Goal: Task Accomplishment & Management: Manage account settings

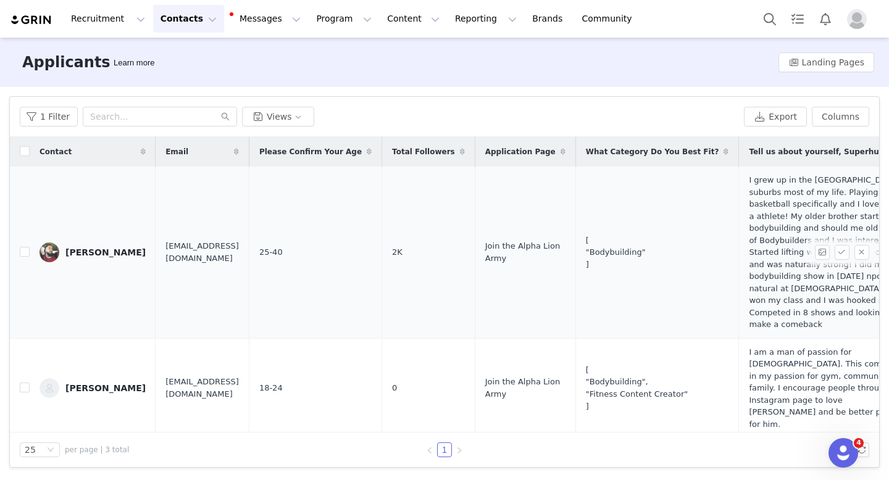
click at [99, 255] on div "[PERSON_NAME]" at bounding box center [105, 253] width 80 height 10
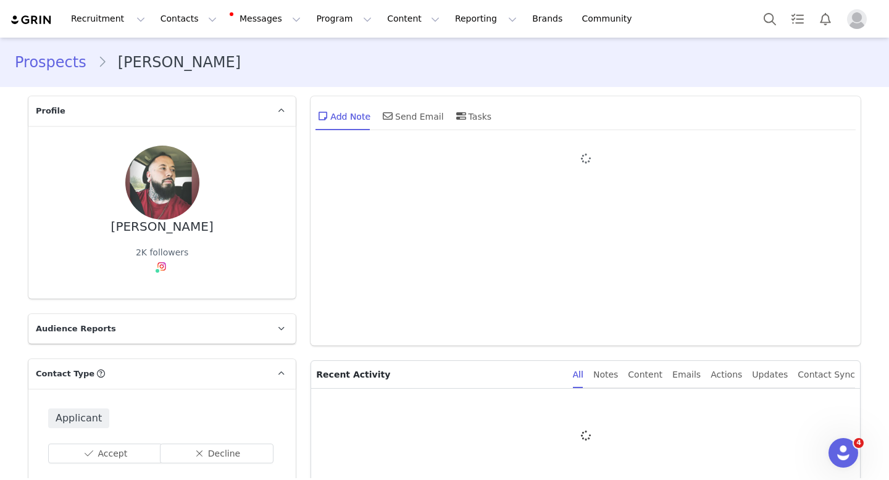
type input "+1 ([GEOGRAPHIC_DATA])"
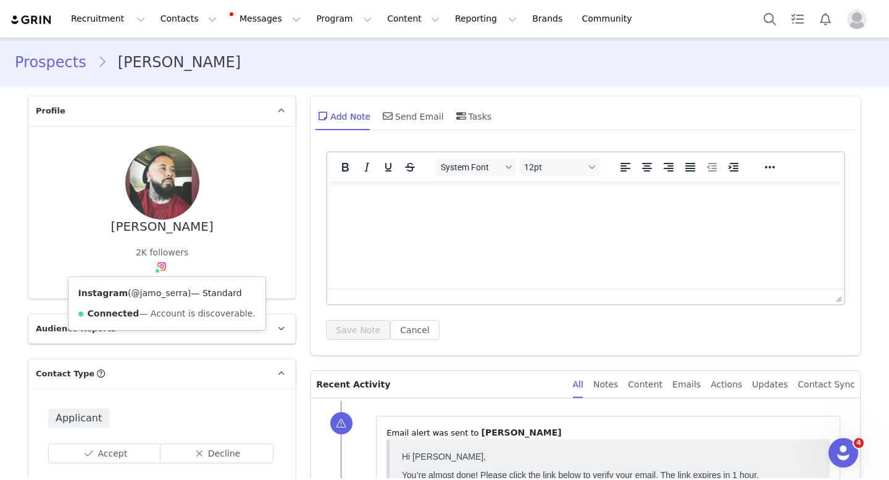
click at [156, 297] on link "@jamo_serra" at bounding box center [160, 293] width 56 height 10
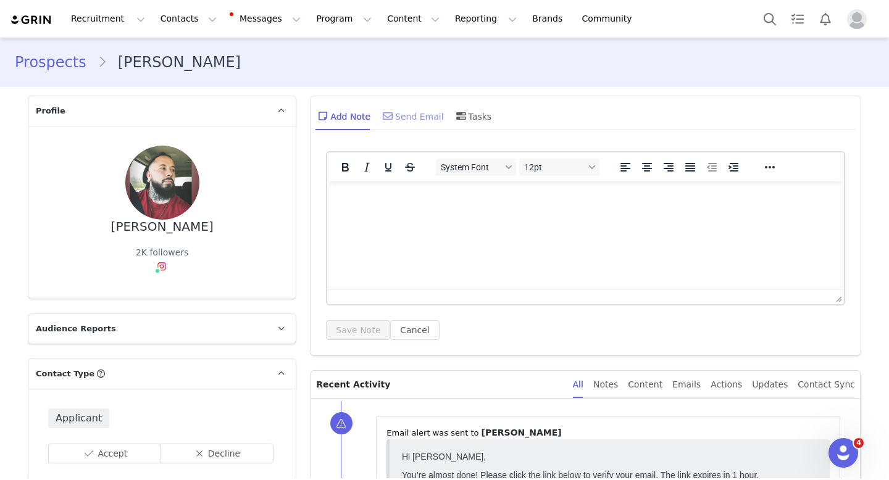
click at [409, 110] on div "Send Email" at bounding box center [412, 116] width 64 height 30
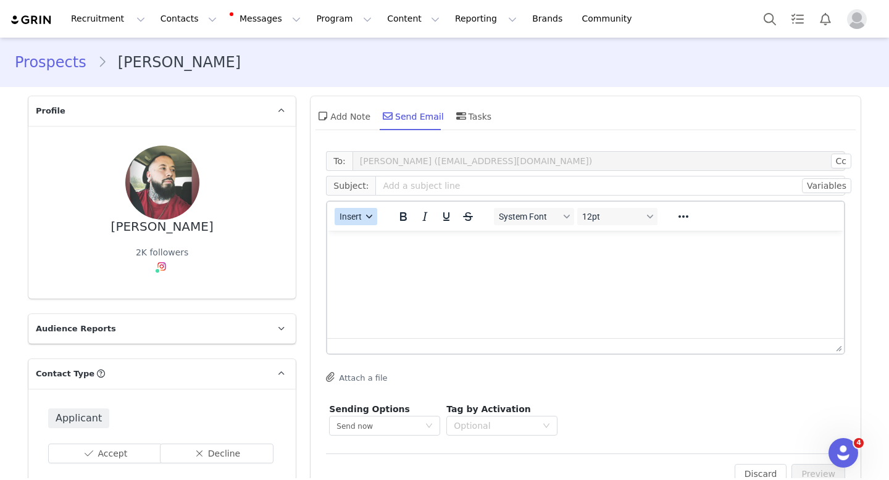
click at [354, 217] on span "Insert" at bounding box center [351, 217] width 22 height 10
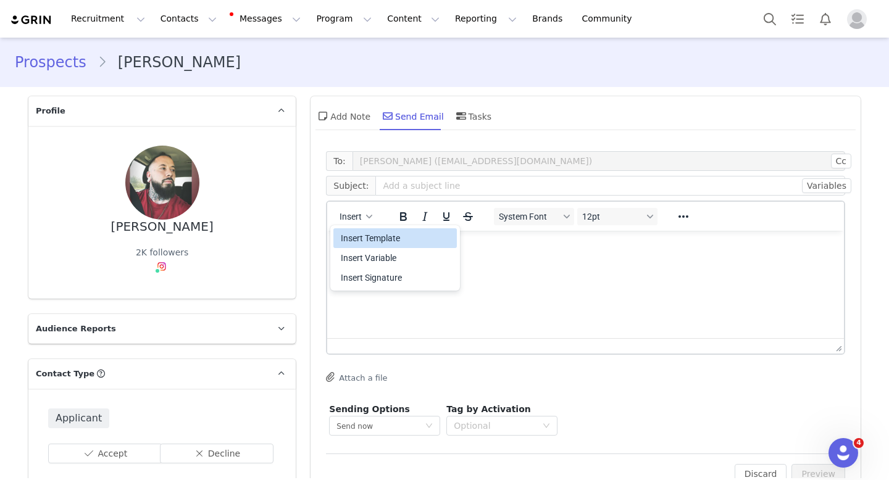
click at [369, 238] on div "Insert Template" at bounding box center [396, 238] width 111 height 15
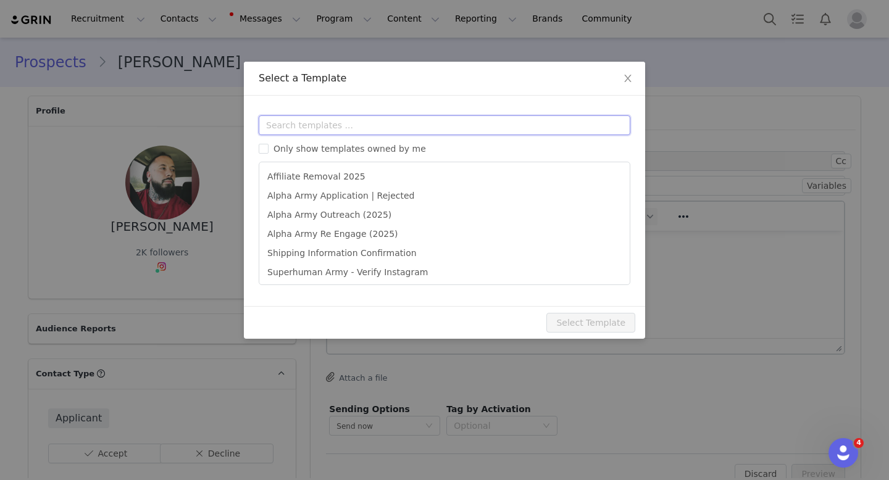
click at [389, 123] on input "text" at bounding box center [445, 125] width 372 height 20
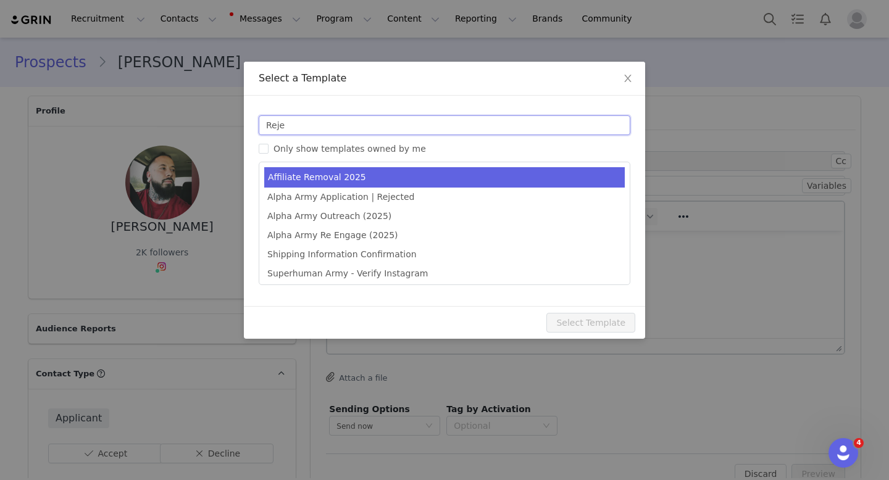
type input "Reje"
type input "Update on Your Affiliate Status with Alpha Lion"
click at [353, 183] on li "Affiliate Removal 2025" at bounding box center [444, 177] width 361 height 20
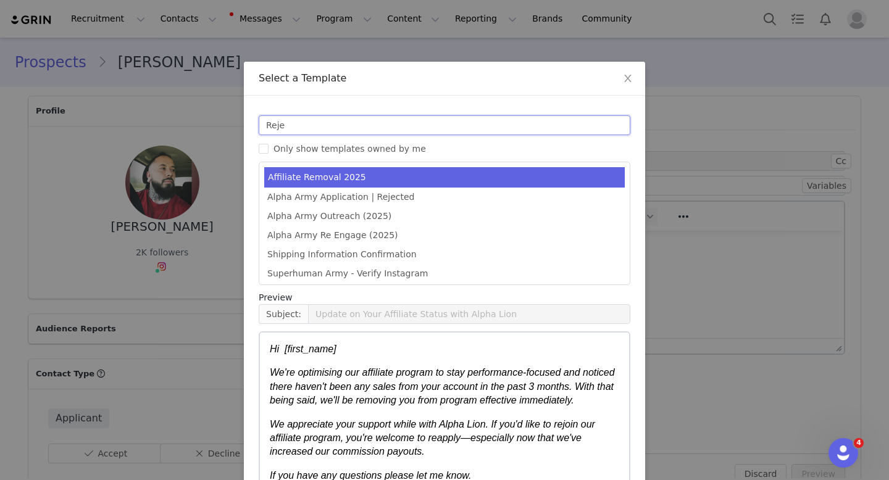
click at [368, 130] on input "Reje" at bounding box center [445, 125] width 372 height 20
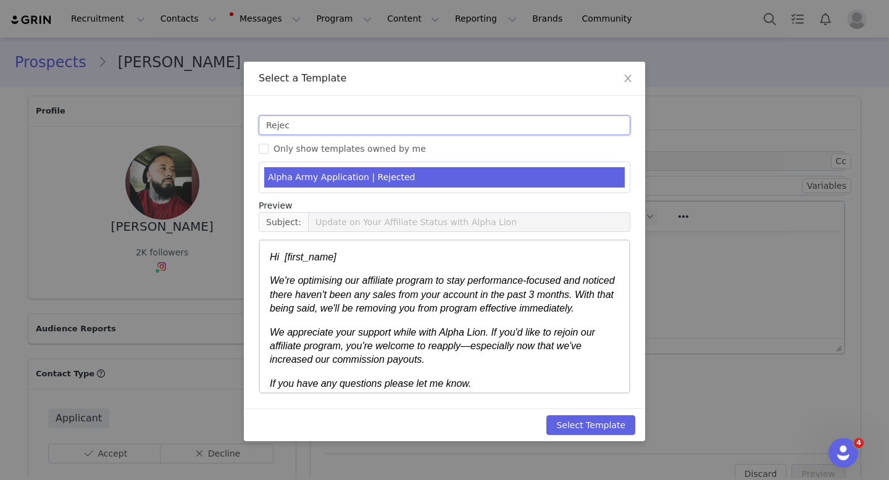
type input "Rejec"
click at [358, 176] on li "Alpha Army Application | Rejected" at bounding box center [444, 177] width 361 height 20
type input "Alpha Army Application | Rejected"
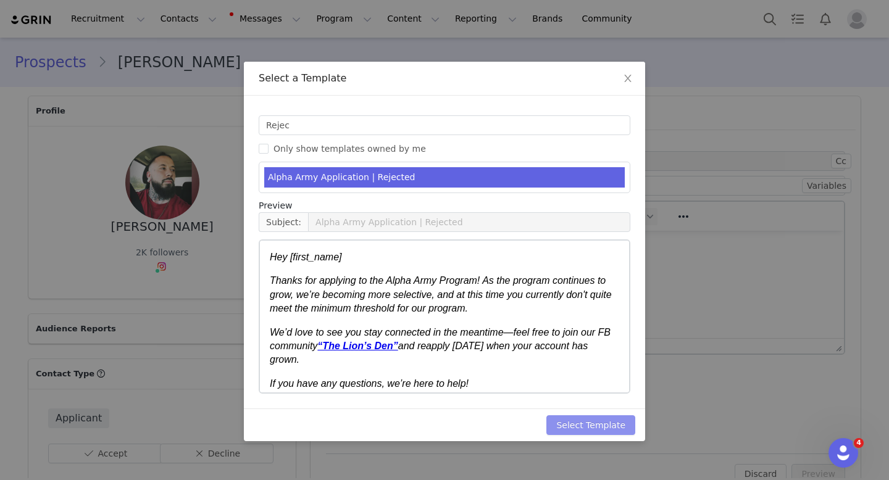
click at [586, 430] on button "Select Template" at bounding box center [591, 426] width 89 height 20
type input "Alpha Army Application | Rejected"
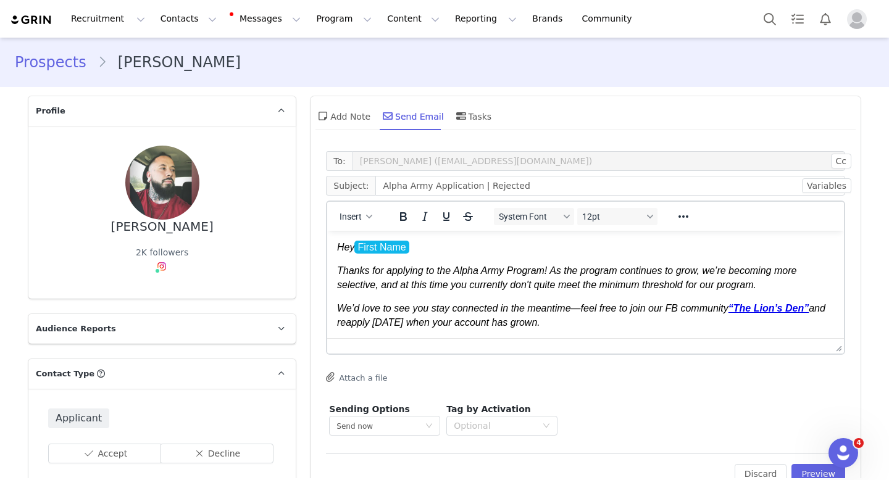
click at [547, 255] on body "Hey First Name ﻿ Thanks for applying to the Alpha Army Program! As the program …" at bounding box center [585, 321] width 497 height 160
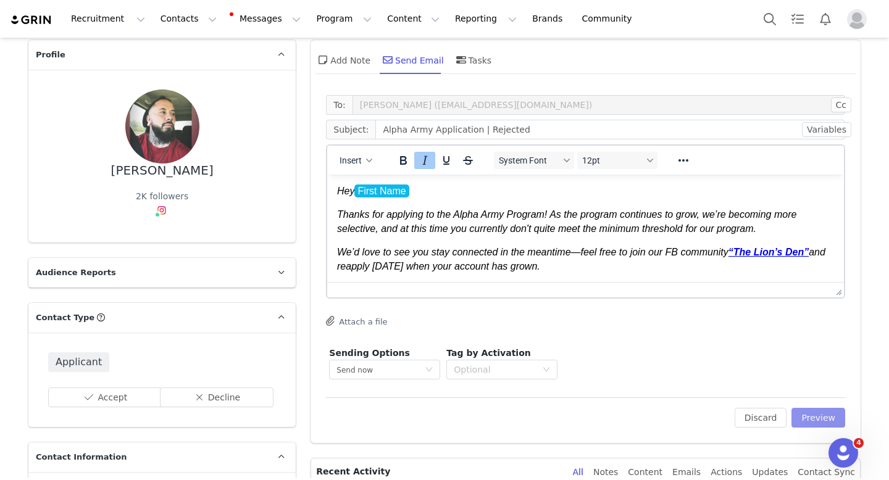
click at [805, 418] on button "Preview" at bounding box center [819, 418] width 54 height 20
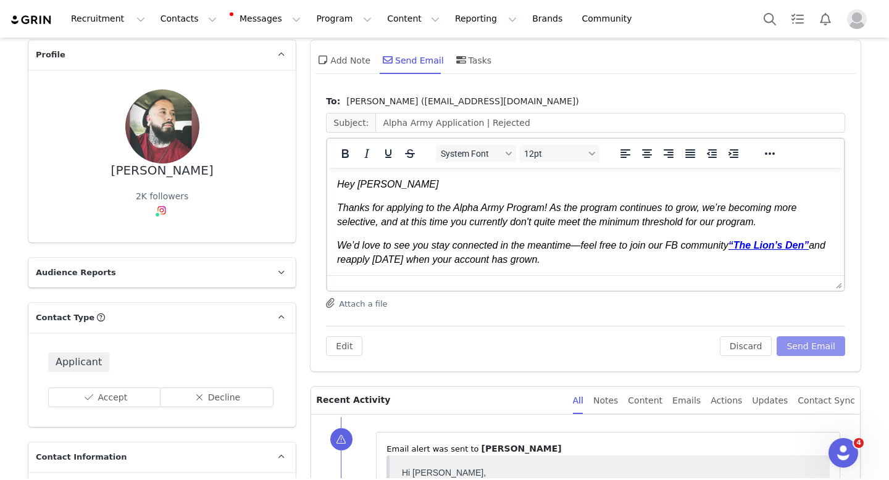
scroll to position [0, 0]
click at [815, 352] on button "Send Email" at bounding box center [811, 347] width 69 height 20
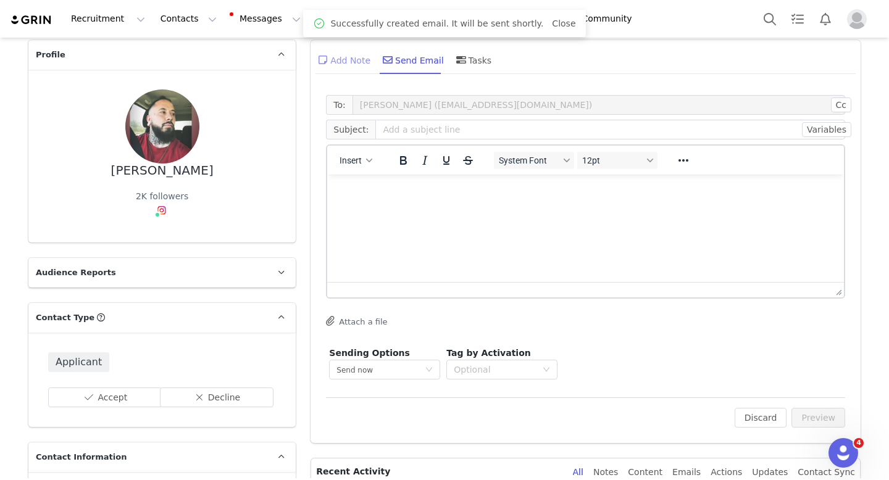
click at [352, 67] on div "Add Note" at bounding box center [343, 60] width 55 height 30
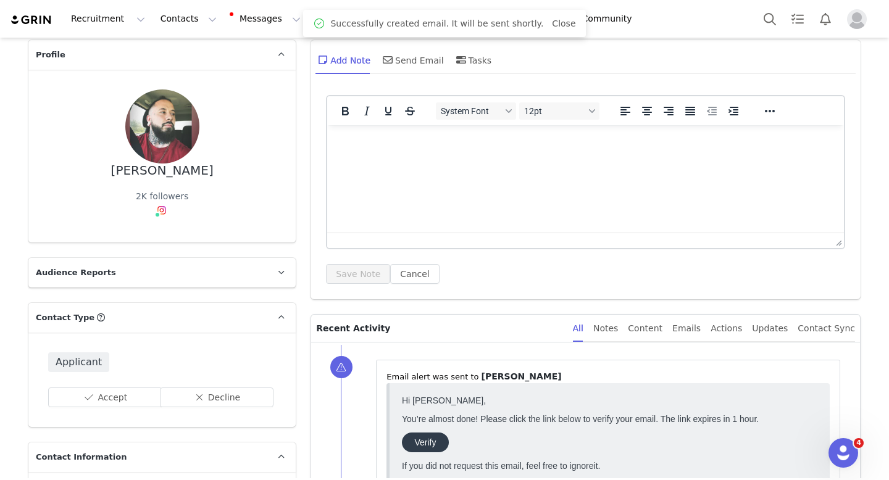
click at [413, 159] on html at bounding box center [585, 141] width 517 height 33
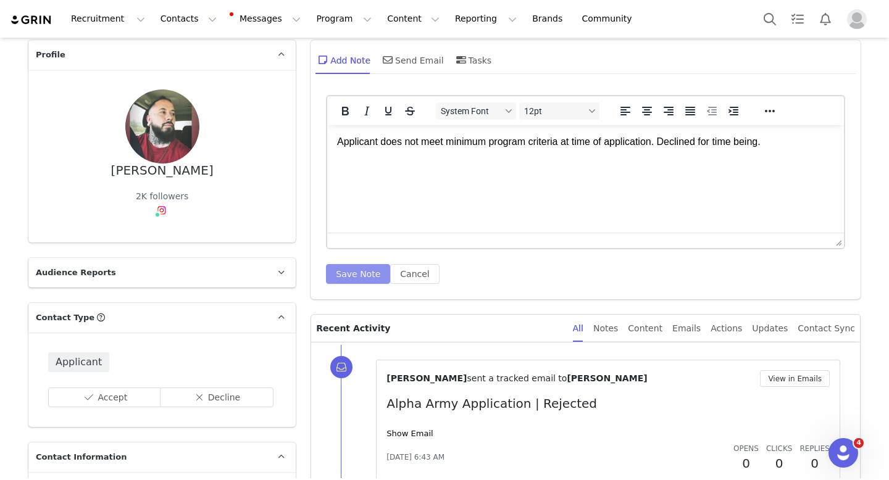
click at [354, 270] on button "Save Note" at bounding box center [358, 274] width 64 height 20
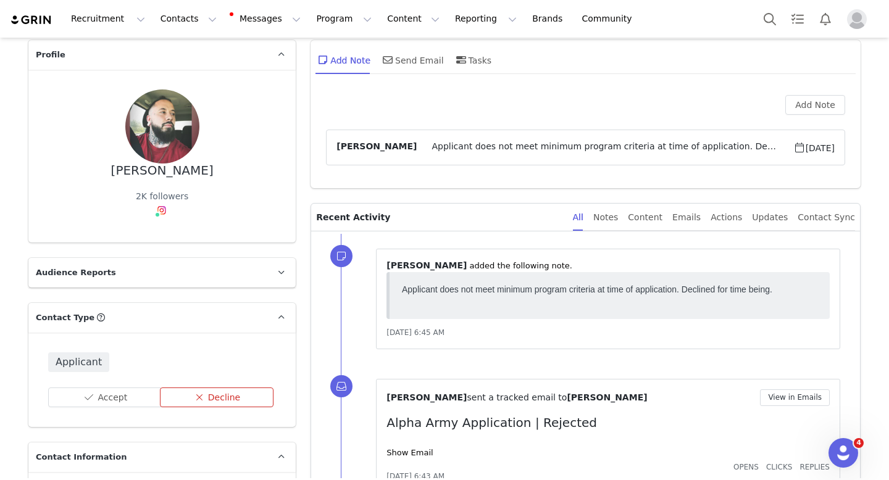
click at [233, 392] on button "Decline" at bounding box center [217, 398] width 114 height 20
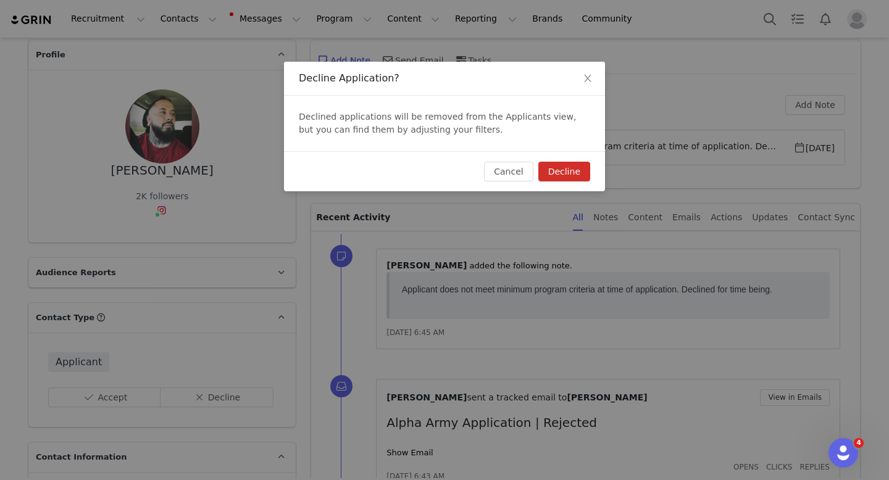
click at [556, 178] on button "Decline" at bounding box center [565, 172] width 52 height 20
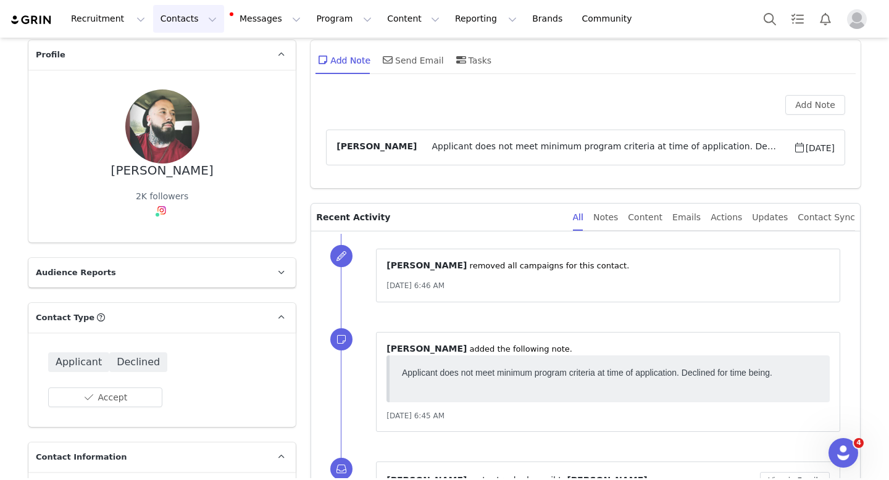
click at [179, 18] on button "Contacts Contacts" at bounding box center [188, 19] width 71 height 28
click at [183, 105] on p "Applicants" at bounding box center [176, 100] width 45 height 13
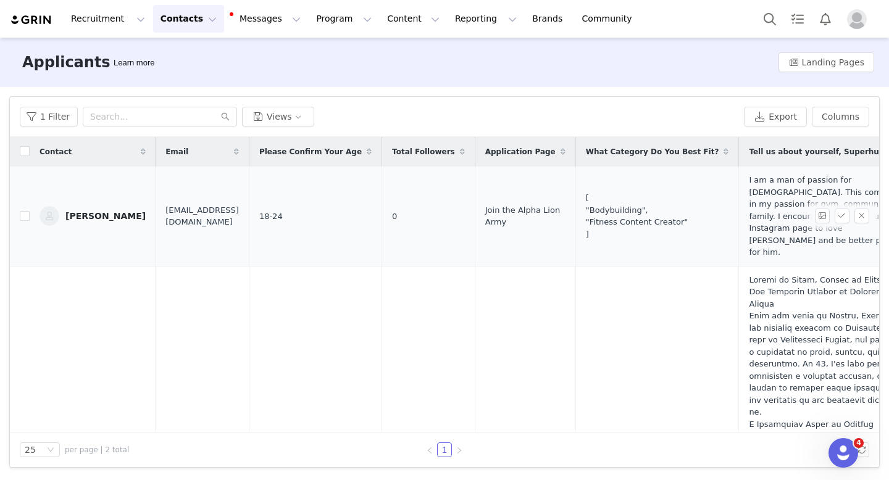
click at [98, 213] on div "Tyler Stoltzfus" at bounding box center [105, 216] width 80 height 10
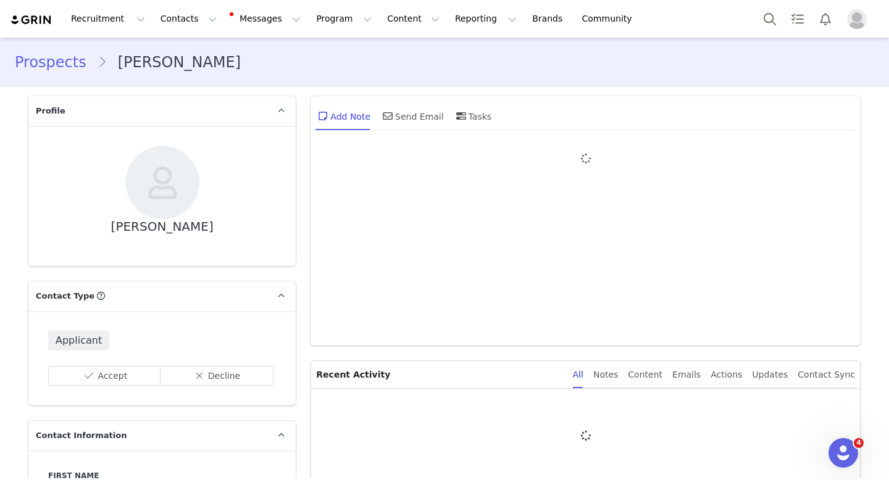
type input "+1 (United States)"
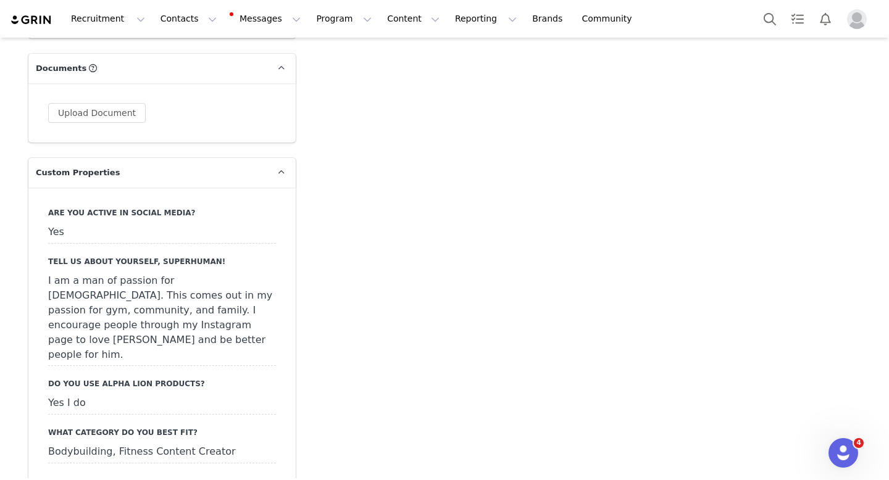
scroll to position [1415, 0]
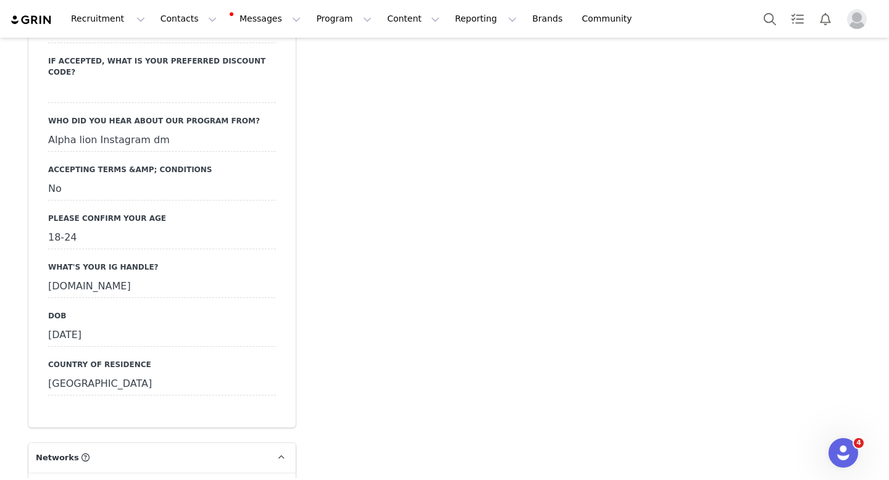
drag, startPoint x: 107, startPoint y: 245, endPoint x: 28, endPoint y: 244, distance: 79.1
click at [28, 244] on div "Are You Active in Social Media? Yes Tell us about yourself, Superhuman! I am a …" at bounding box center [161, 97] width 267 height 661
copy div "Tylergrant.fit"
click at [781, 180] on div "Add Note Send Email Tasks System Font 12pt To open the popup, press Shift+Enter…" at bounding box center [585, 264] width 565 height 3183
click at [725, 223] on div "Add Note Send Email Tasks System Font 12pt To open the popup, press Shift+Enter…" at bounding box center [585, 264] width 565 height 3183
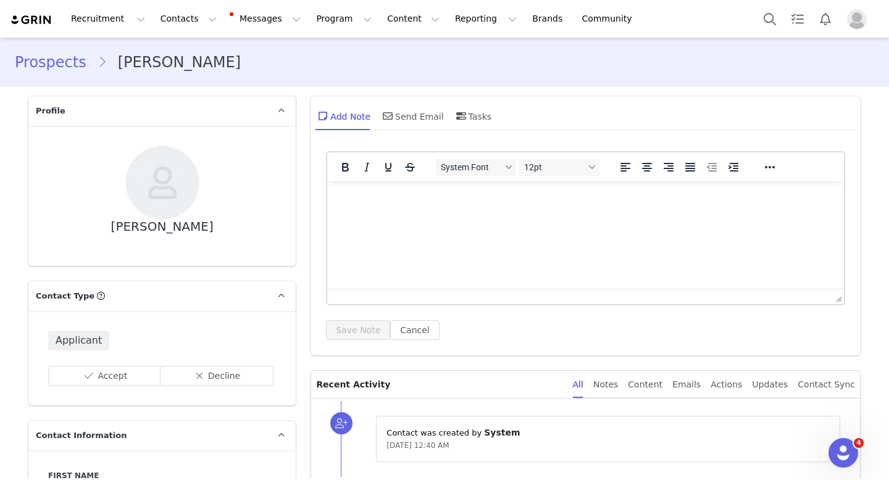
scroll to position [51, 0]
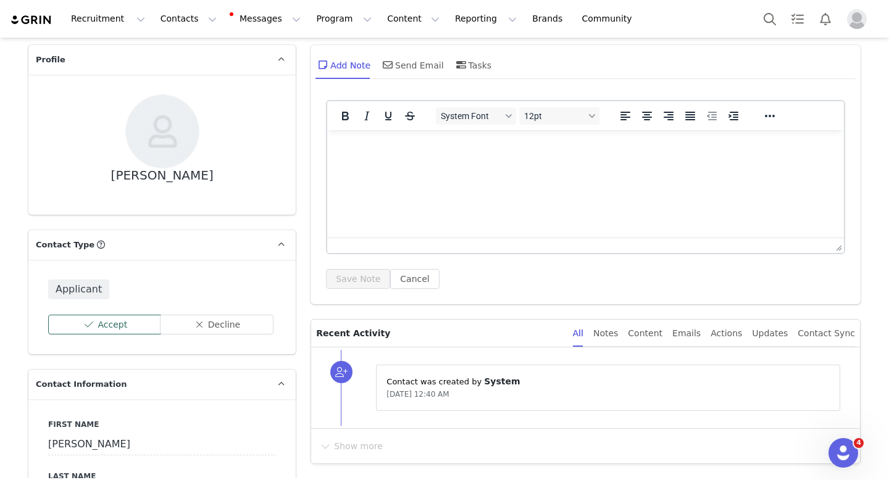
click at [86, 330] on button "Accept" at bounding box center [105, 325] width 114 height 20
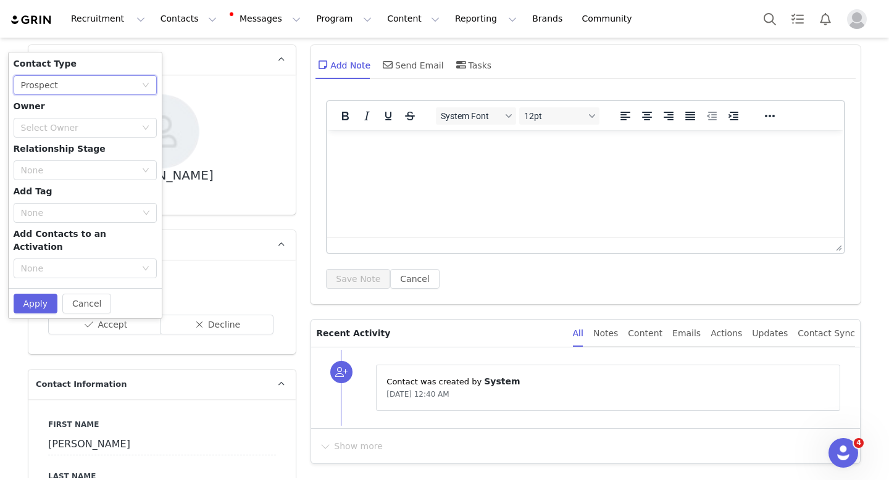
click at [77, 91] on div "None Prospect" at bounding box center [81, 85] width 120 height 19
click at [55, 128] on li "Creator" at bounding box center [80, 129] width 143 height 20
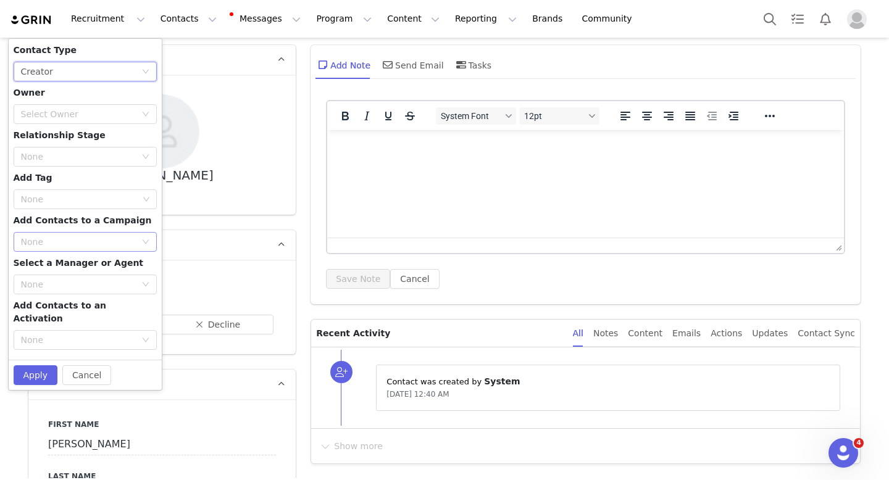
click at [38, 243] on div "None" at bounding box center [78, 242] width 115 height 12
click at [33, 280] on li "Alpha Army - Affiliate Program (2025)" at bounding box center [80, 286] width 143 height 20
click at [20, 366] on button "Apply" at bounding box center [36, 376] width 44 height 20
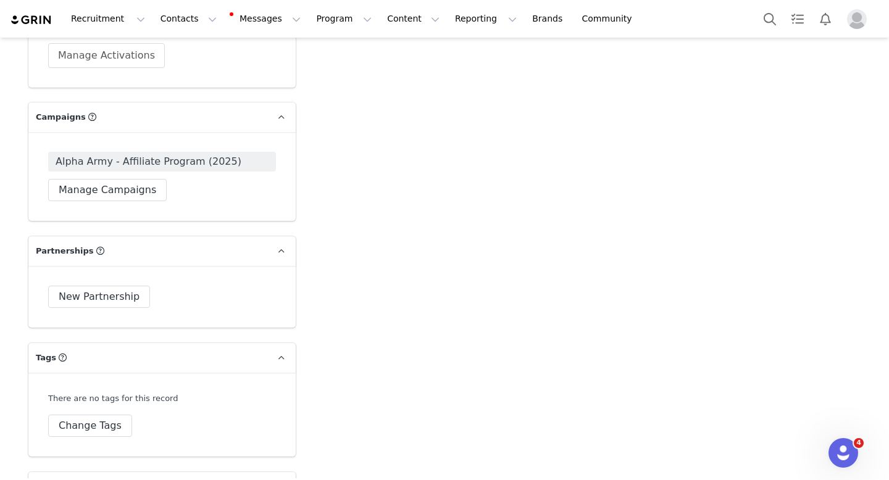
scroll to position [2955, 0]
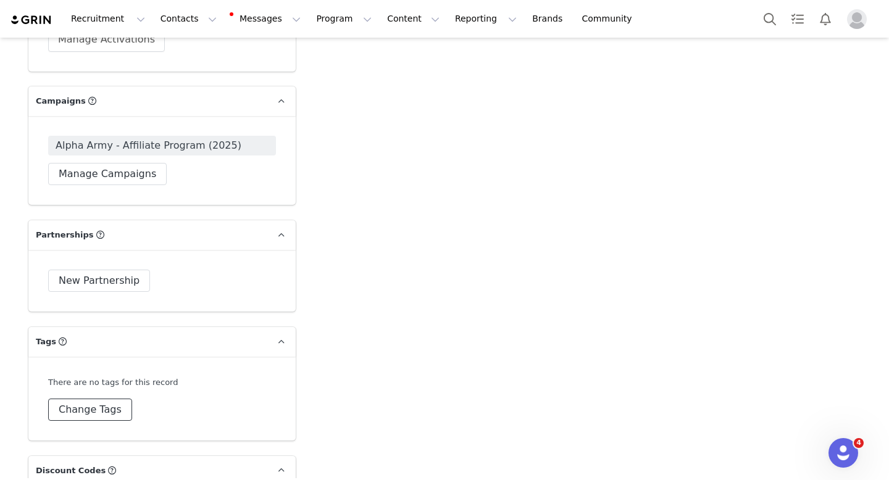
click at [85, 399] on button "Change Tags" at bounding box center [90, 410] width 84 height 22
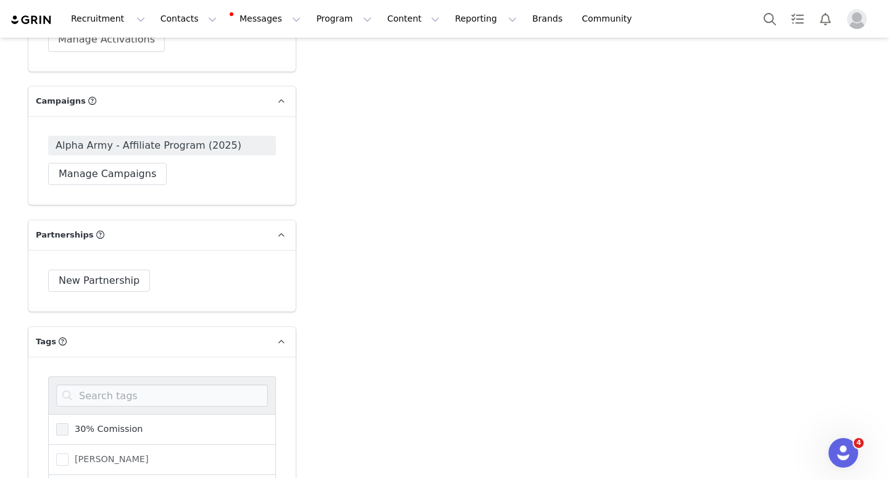
click at [59, 424] on span at bounding box center [62, 430] width 12 height 12
click at [69, 424] on input "30% Comission" at bounding box center [69, 424] width 0 height 0
click at [69, 480] on input "Alpha Army 2025 (New)" at bounding box center [69, 484] width 0 height 0
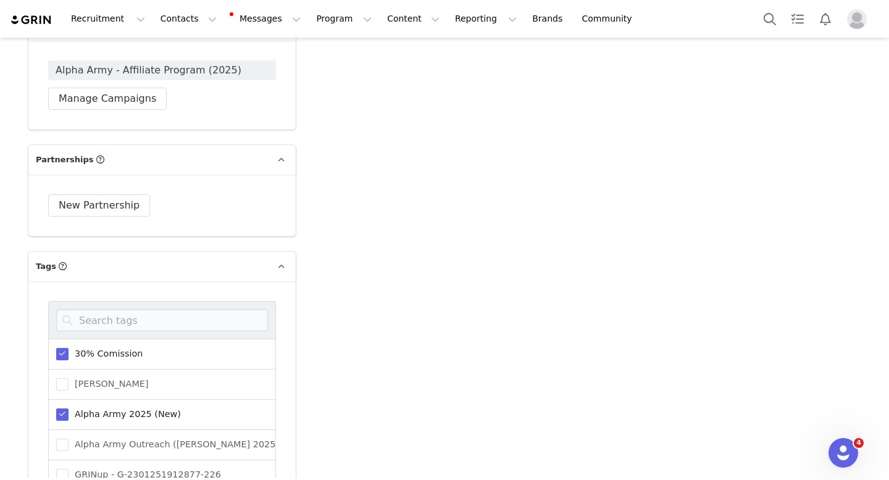
scroll to position [3155, 0]
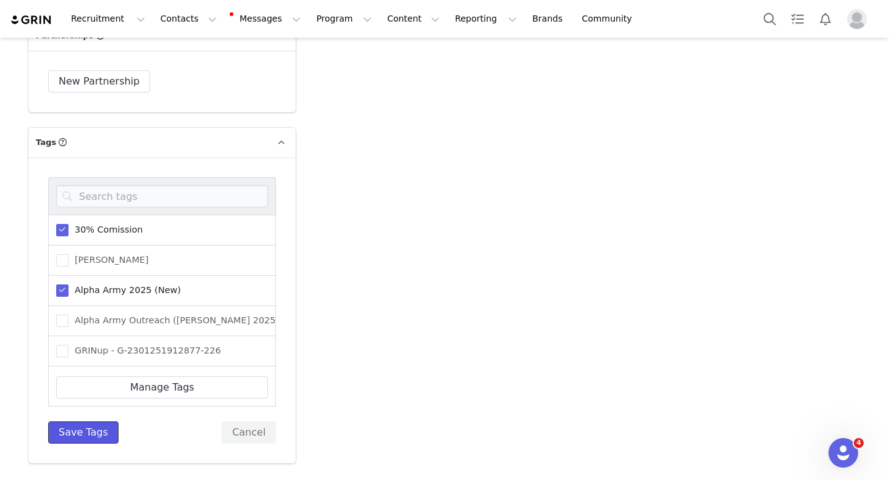
click at [60, 422] on button "Save Tags" at bounding box center [83, 433] width 70 height 22
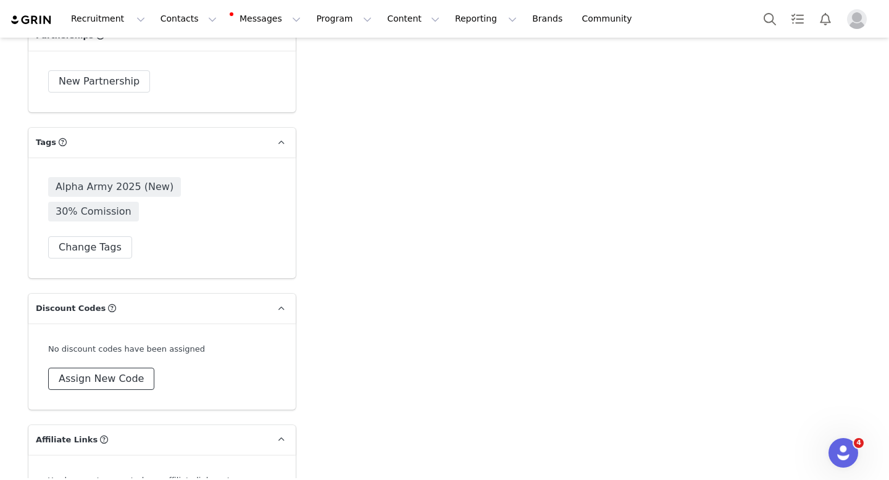
click at [102, 368] on button "Assign New Code" at bounding box center [101, 379] width 106 height 22
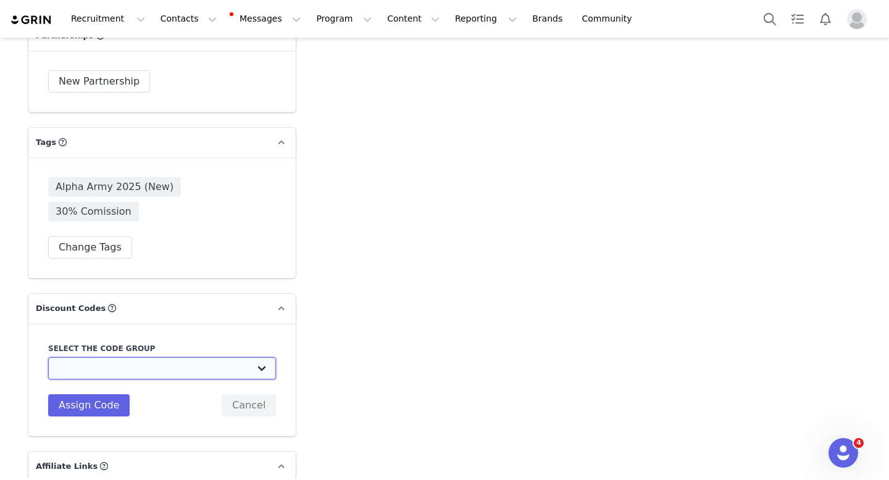
click at [113, 358] on select "Alpha Lion: Sponsored Athlete Program Alpha Lion: Alpha Army Commission (2025) …" at bounding box center [162, 369] width 228 height 22
select select "10001170"
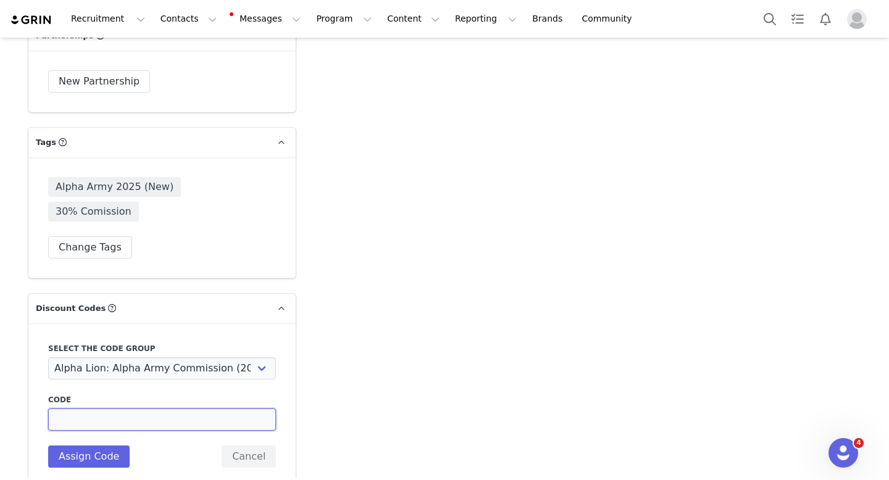
click at [92, 409] on input at bounding box center [162, 420] width 228 height 22
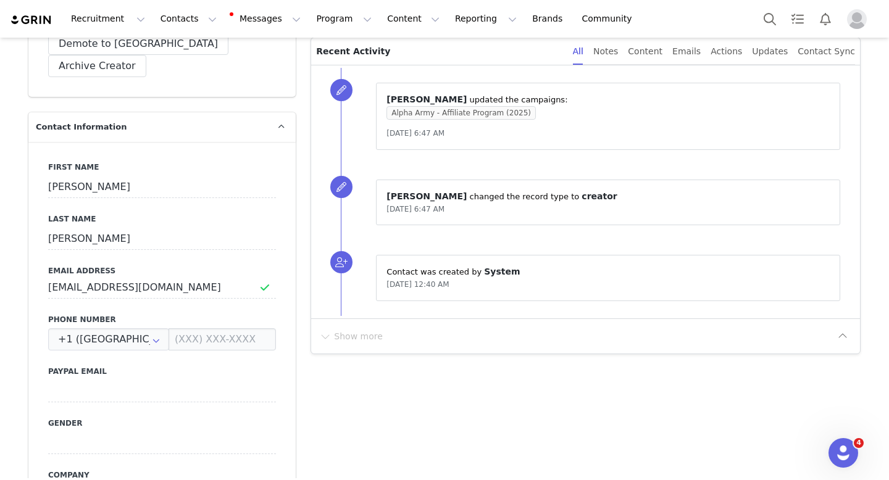
scroll to position [0, 0]
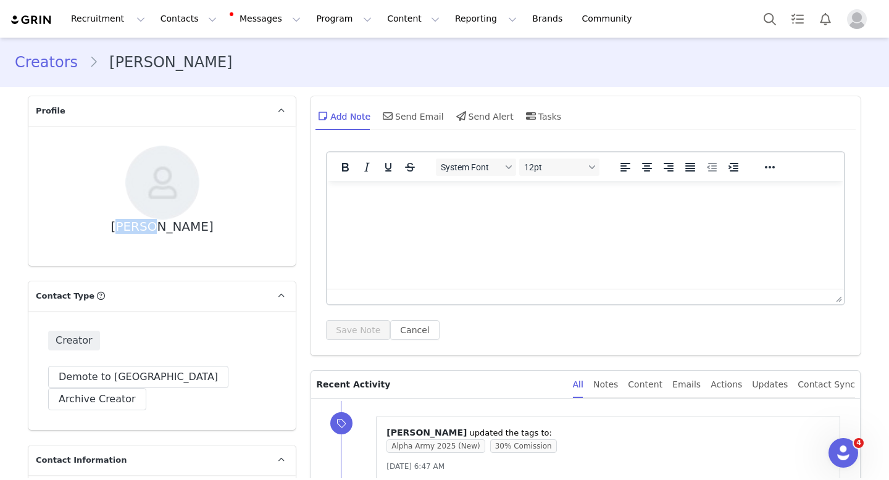
drag, startPoint x: 144, startPoint y: 228, endPoint x: 109, endPoint y: 228, distance: 34.6
click at [109, 228] on div "Tyler Stoltzfus" at bounding box center [162, 196] width 228 height 101
copy div "Tyler"
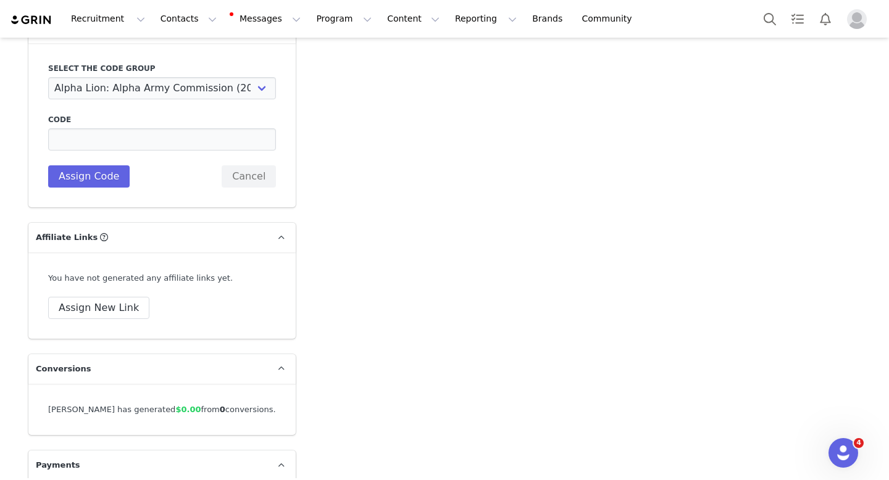
scroll to position [3273, 0]
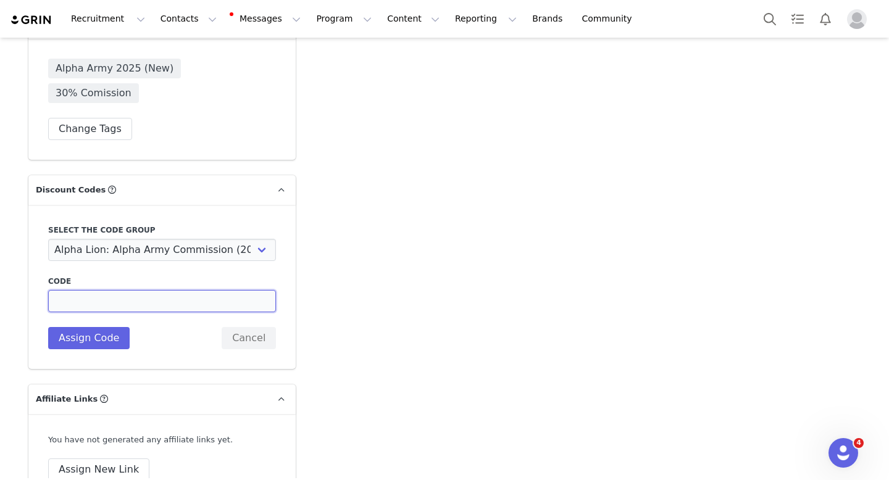
click at [187, 290] on input at bounding box center [162, 301] width 228 height 22
paste input "Tyler"
type input "TylerS"
click at [101, 327] on button "Assign Code" at bounding box center [89, 338] width 82 height 22
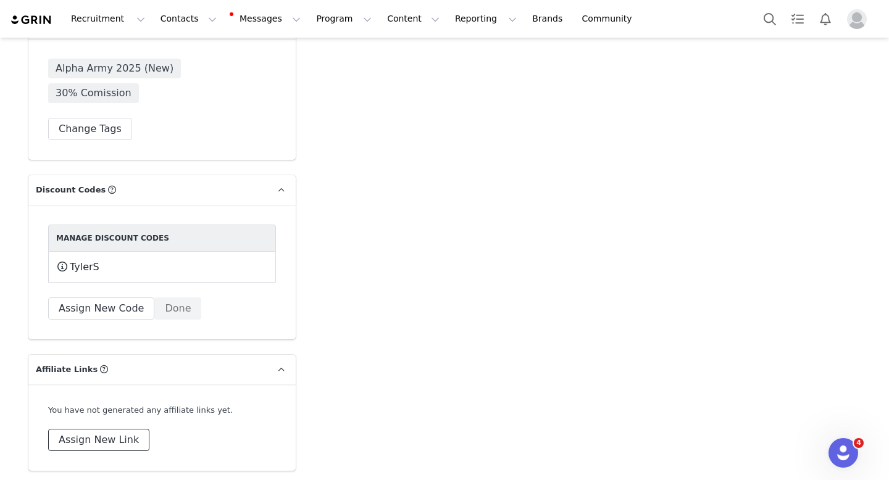
click at [101, 429] on button "Assign New Link" at bounding box center [98, 440] width 101 height 22
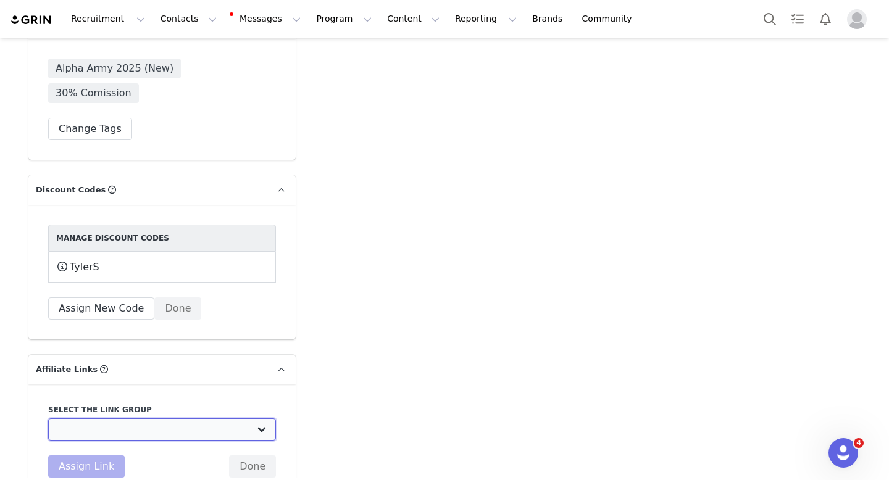
click at [112, 419] on select "Alpha Lion Athlete: https://www.alphalion.com/ Marquee Athletes: https://www.al…" at bounding box center [162, 430] width 228 height 22
select select "14462"
click at [92, 456] on button "Assign Link" at bounding box center [86, 467] width 77 height 22
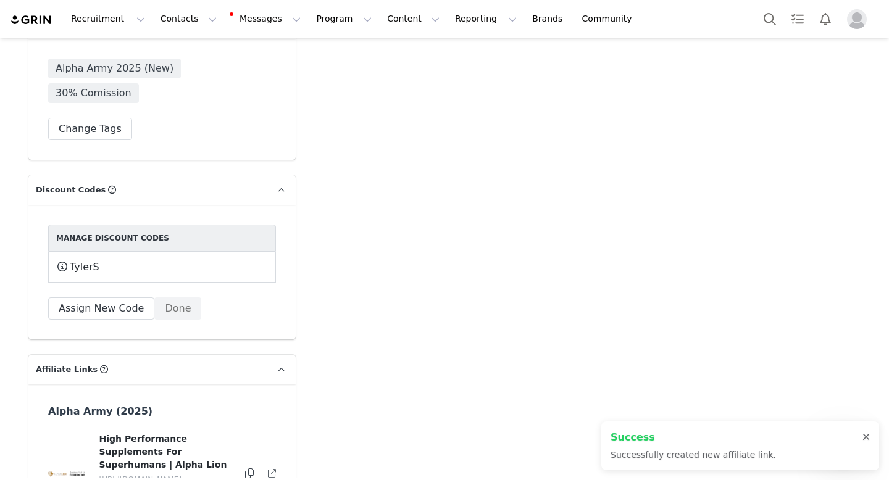
click at [868, 437] on div at bounding box center [866, 438] width 7 height 10
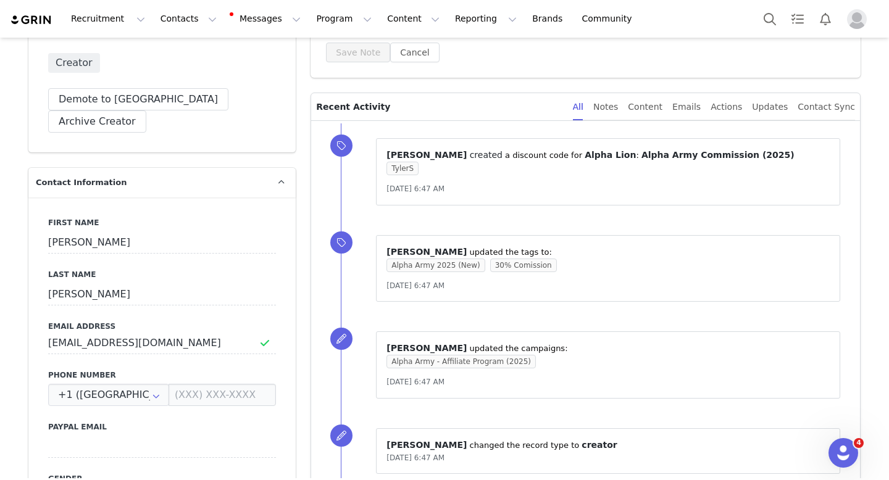
scroll to position [0, 0]
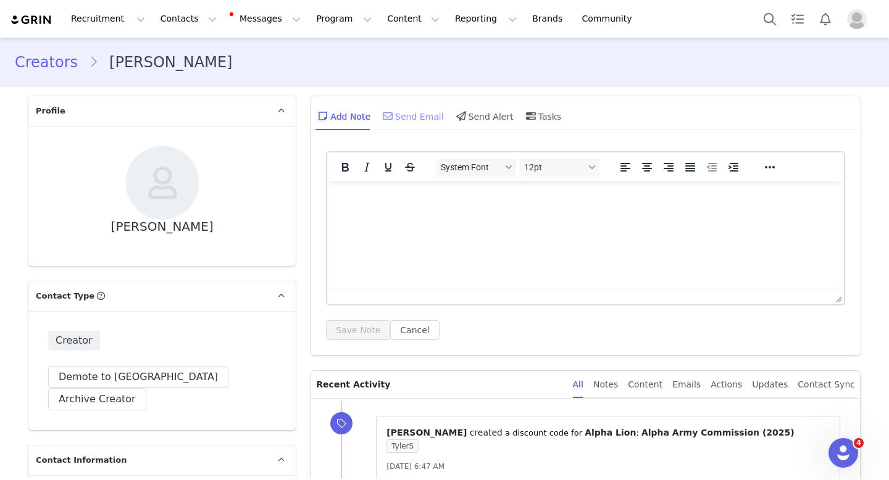
click at [402, 122] on div "Send Email" at bounding box center [412, 116] width 64 height 30
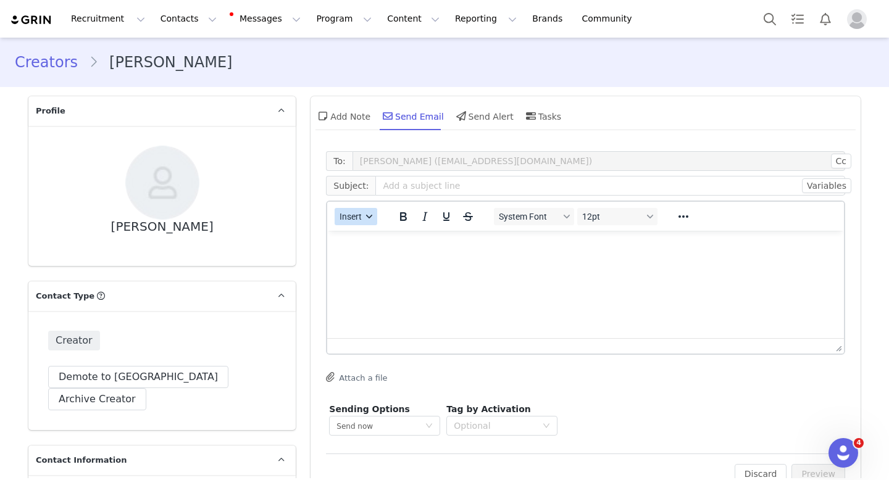
click at [344, 219] on span "Insert" at bounding box center [351, 217] width 22 height 10
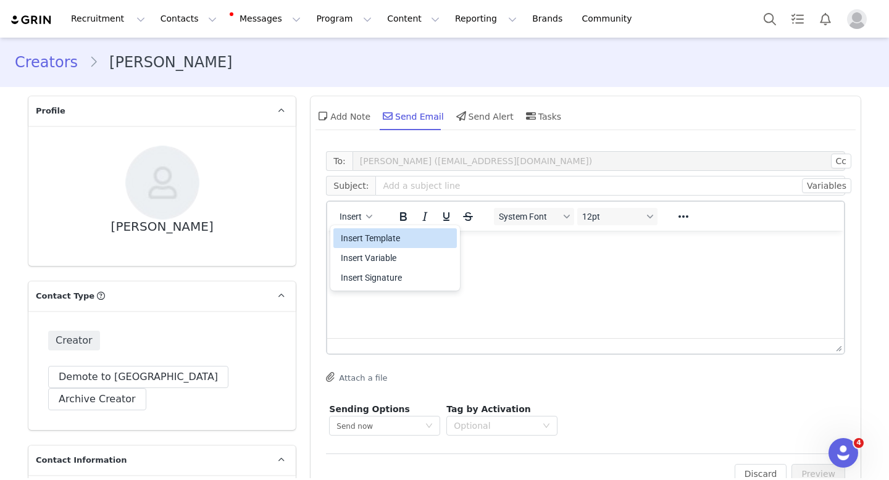
click at [367, 240] on div "Insert Template" at bounding box center [396, 238] width 111 height 15
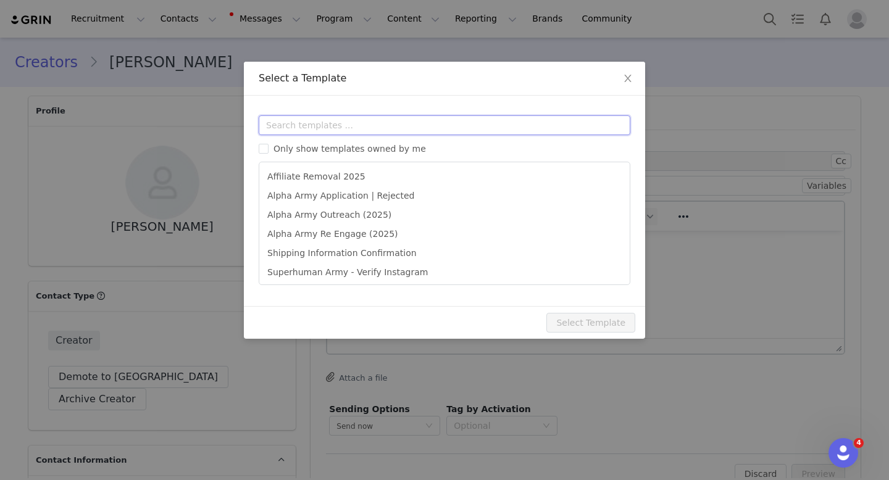
click at [307, 125] on input "text" at bounding box center [445, 125] width 372 height 20
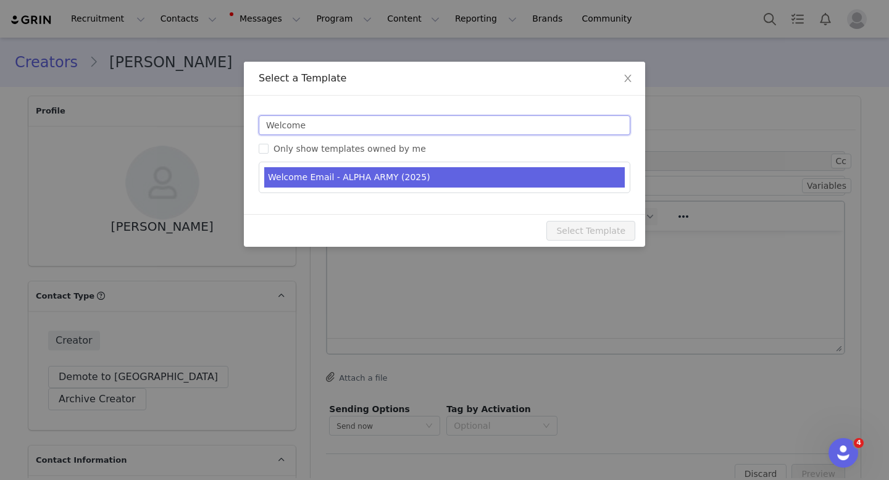
type input "Welcome"
type input "Alpha Lion - You're in! Welcome to our Program 🦁"
click at [304, 177] on li "Welcome Email - ALPHA ARMY (2025)" at bounding box center [444, 177] width 361 height 20
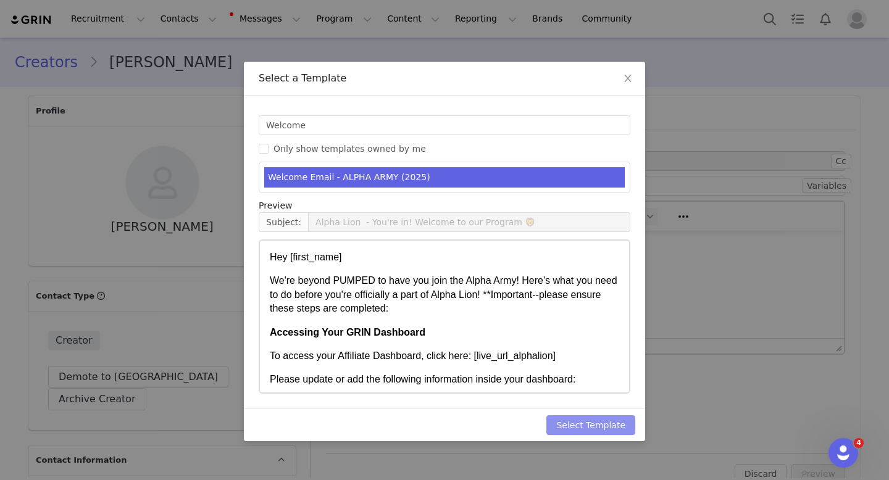
click at [611, 434] on button "Select Template" at bounding box center [591, 426] width 89 height 20
type input "Alpha Lion - You're in! Welcome to our Program 🦁"
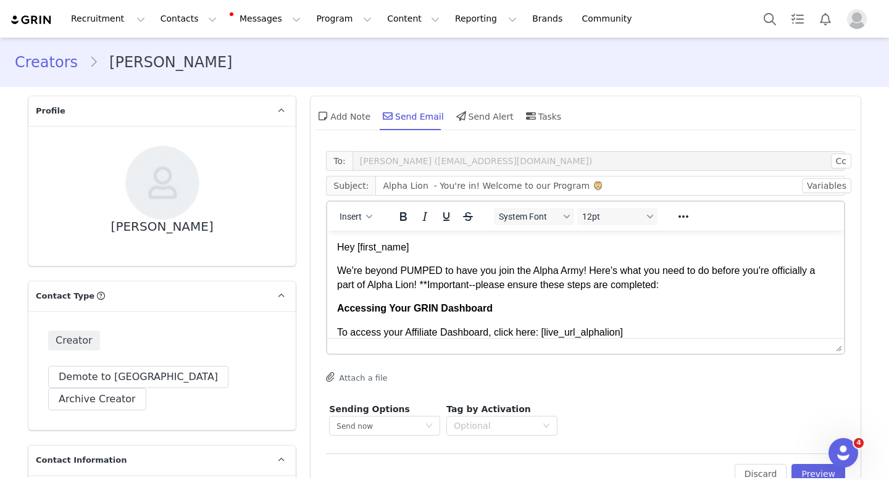
click at [618, 282] on p "We're beyond PUMPED to have you join the Alpha Army! Here's what you need to do…" at bounding box center [585, 278] width 497 height 28
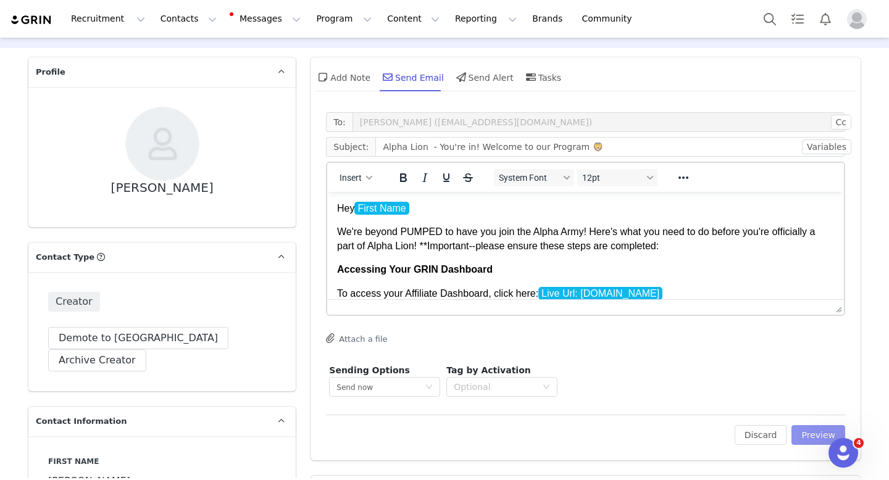
click at [822, 432] on button "Preview" at bounding box center [819, 436] width 54 height 20
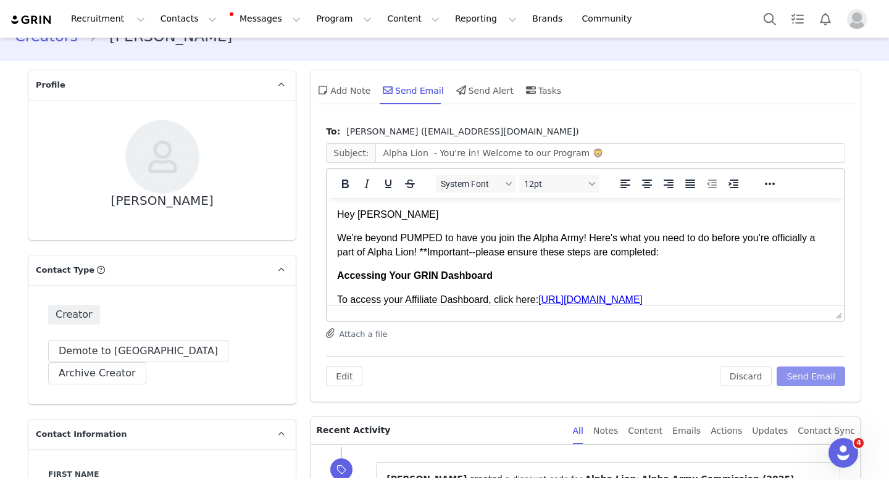
scroll to position [18, 0]
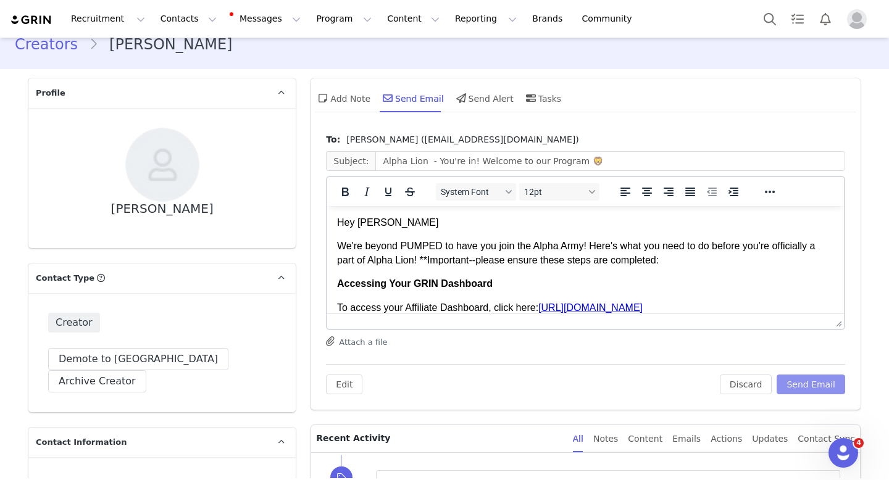
click at [794, 379] on button "Send Email" at bounding box center [811, 385] width 69 height 20
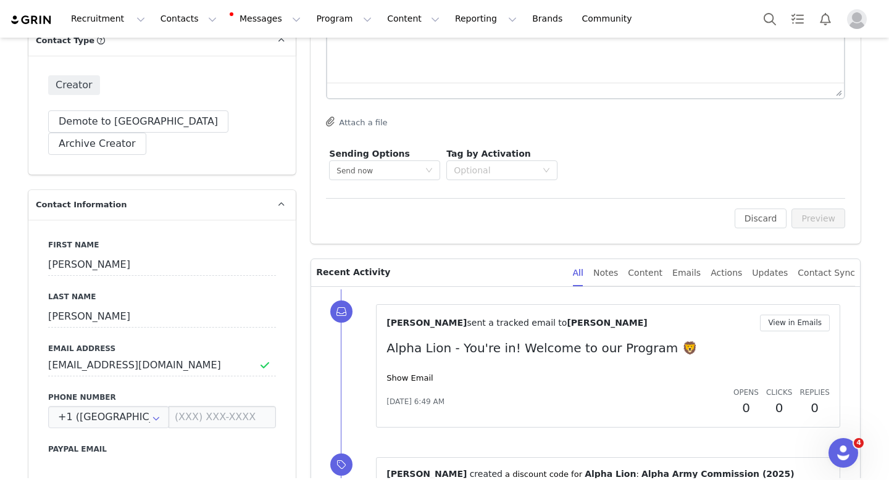
scroll to position [253, 0]
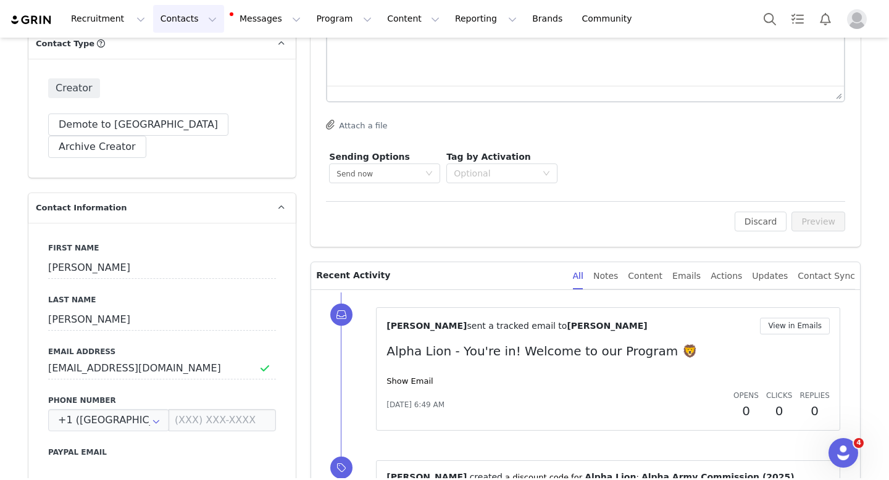
click at [174, 14] on button "Contacts Contacts" at bounding box center [188, 19] width 71 height 28
click at [167, 96] on p "Applicants" at bounding box center [176, 100] width 45 height 13
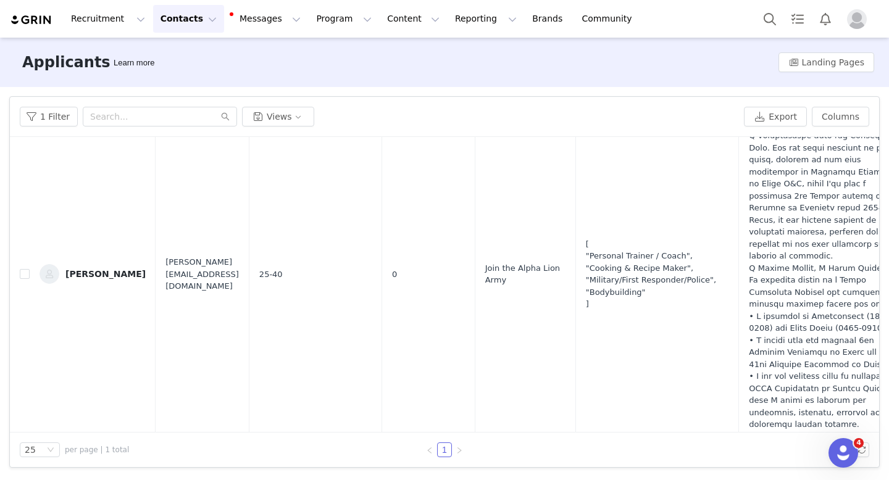
scroll to position [492, 0]
click at [125, 278] on div "Christopher Torres" at bounding box center [105, 273] width 80 height 10
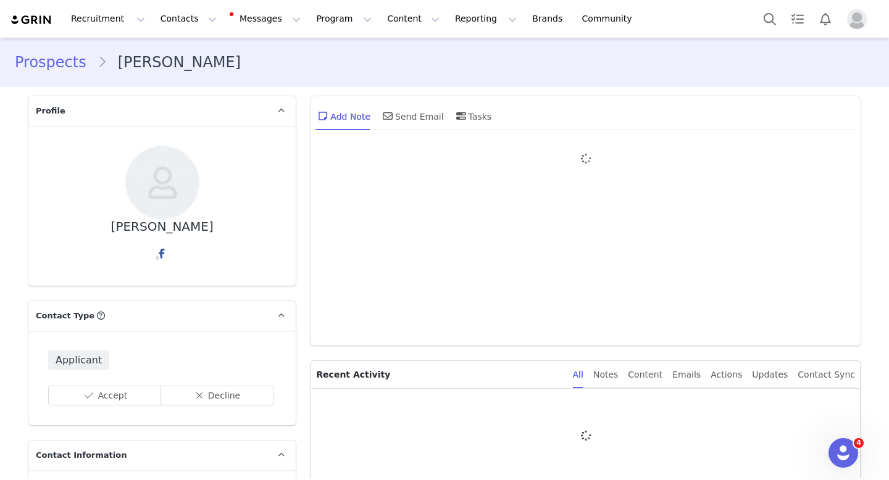
type input "+1 (United States)"
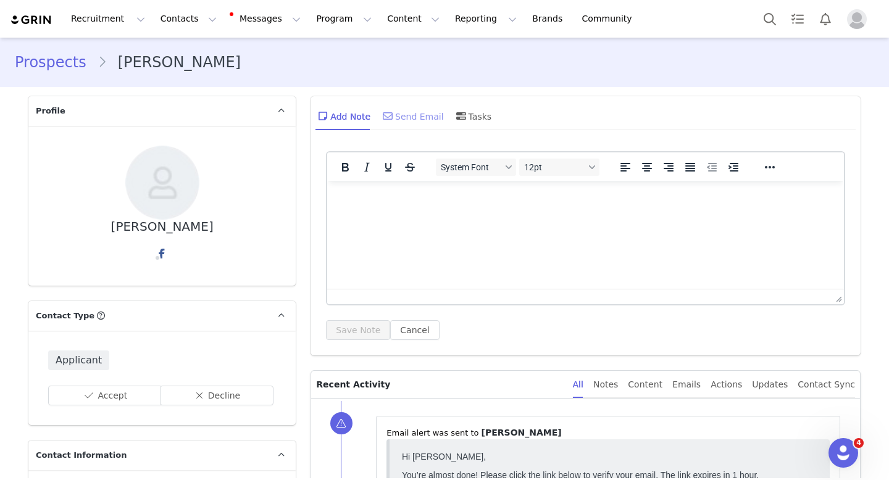
click at [398, 115] on div "Send Email" at bounding box center [412, 116] width 64 height 30
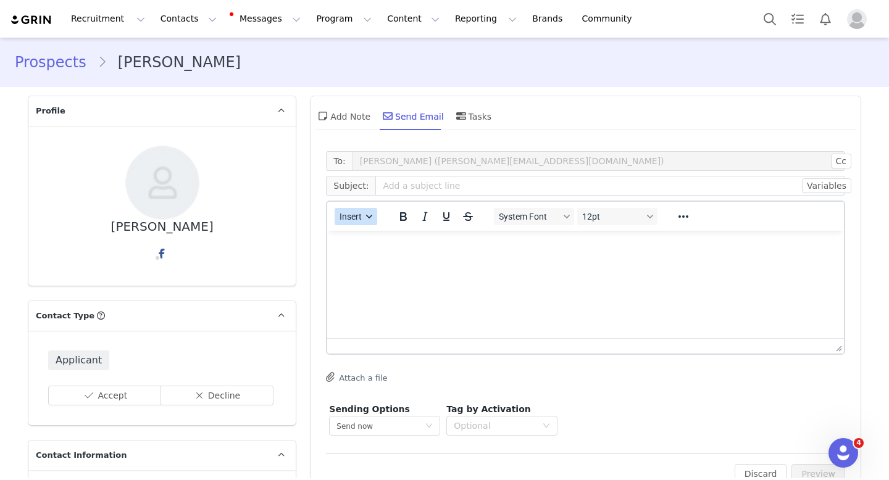
click at [348, 212] on span "Insert" at bounding box center [351, 217] width 22 height 10
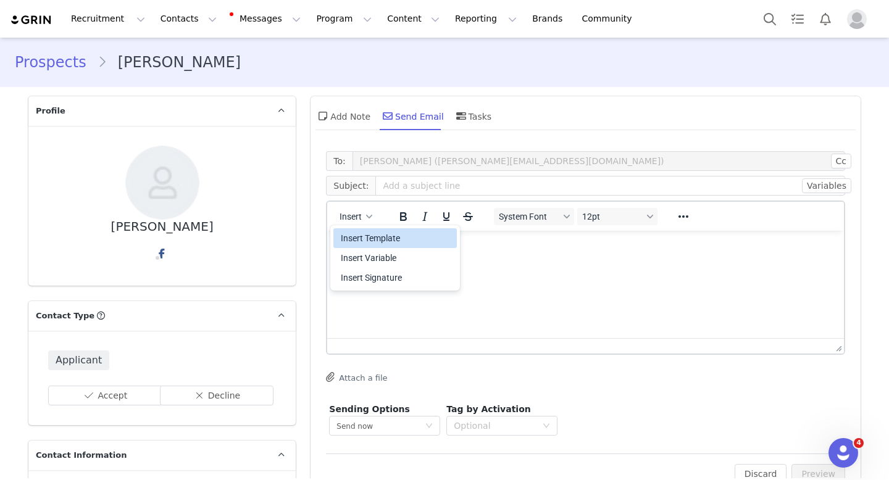
click at [361, 231] on div "Insert Template" at bounding box center [396, 238] width 111 height 15
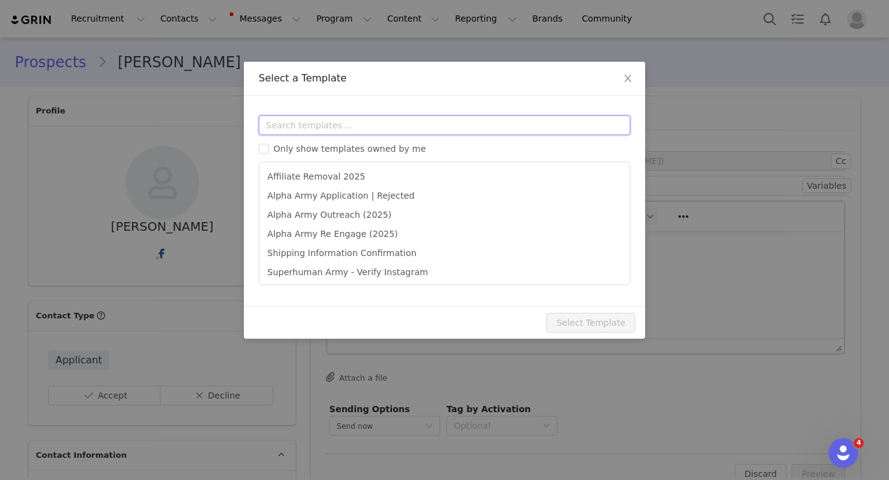
click at [302, 119] on input "text" at bounding box center [445, 125] width 372 height 20
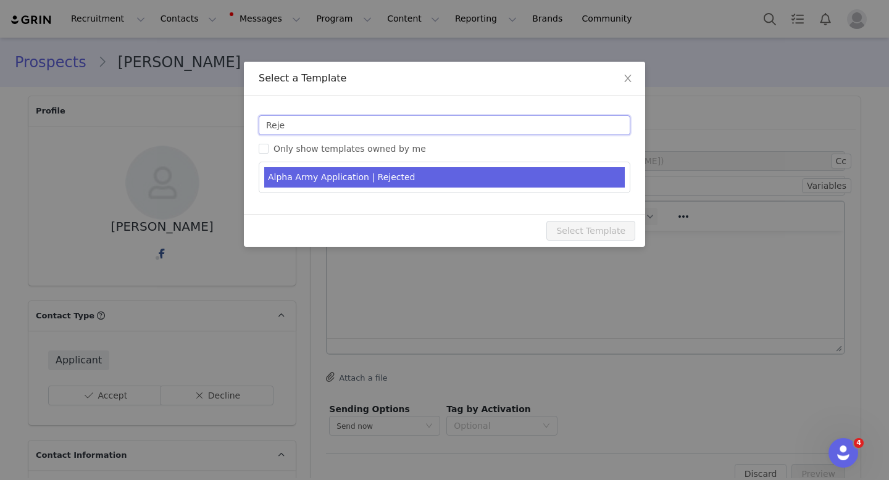
type input "Reje"
type input "Alpha Army Application | Rejected"
click at [300, 185] on li "Alpha Army Application | Rejected" at bounding box center [444, 177] width 361 height 20
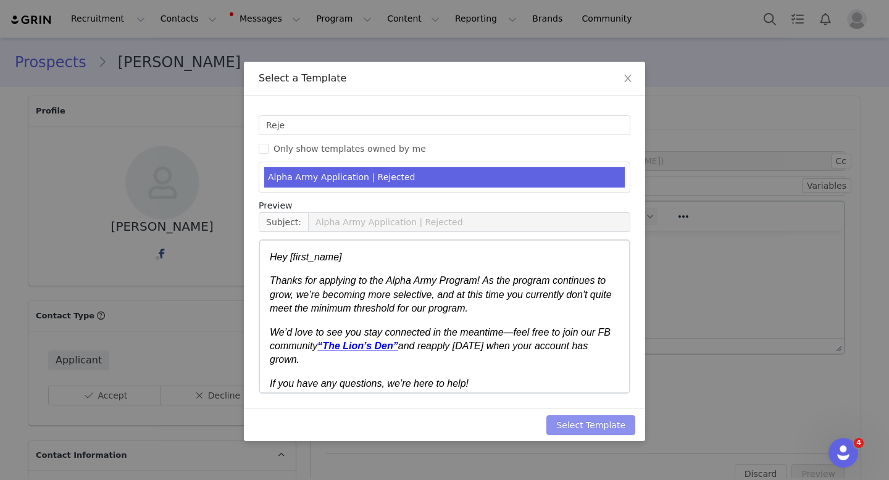
click at [596, 416] on button "Select Template" at bounding box center [591, 426] width 89 height 20
type input "Alpha Army Application | Rejected"
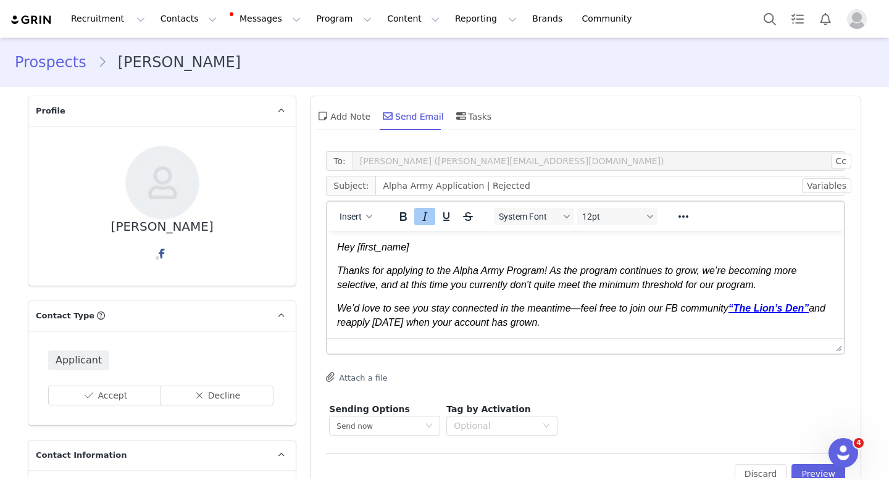
click at [498, 260] on body "Hey [first_name] Thanks for applying to the Alpha Army Program! As the program …" at bounding box center [585, 321] width 497 height 160
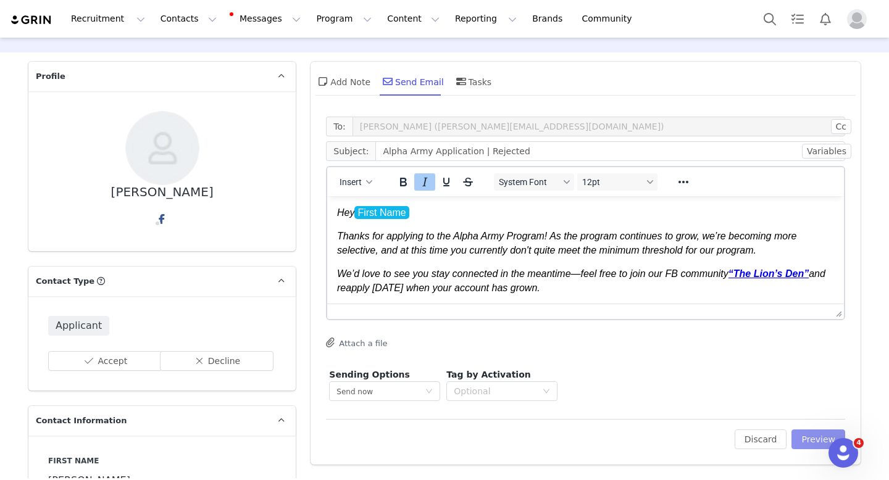
click at [803, 437] on button "Preview" at bounding box center [819, 440] width 54 height 20
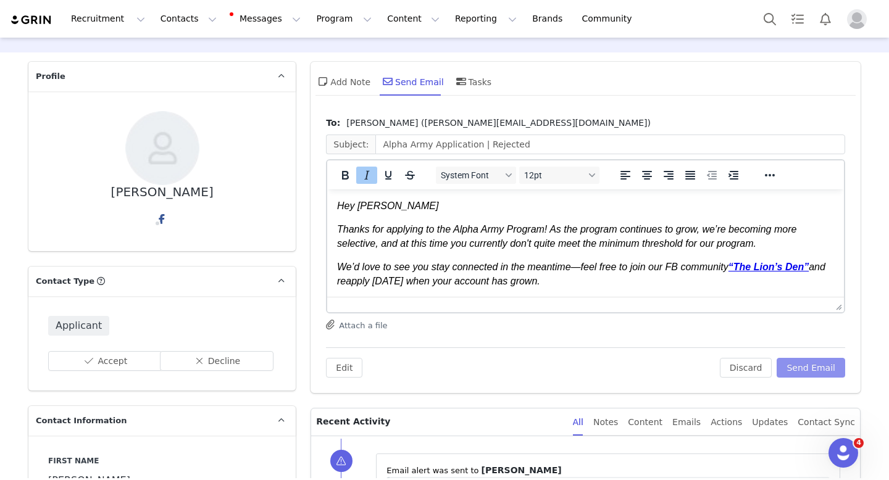
scroll to position [0, 0]
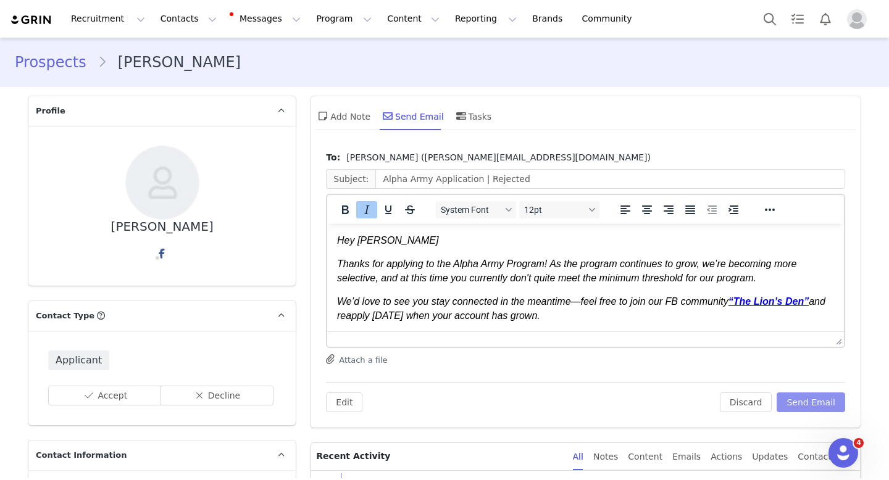
click at [802, 405] on button "Send Email" at bounding box center [811, 403] width 69 height 20
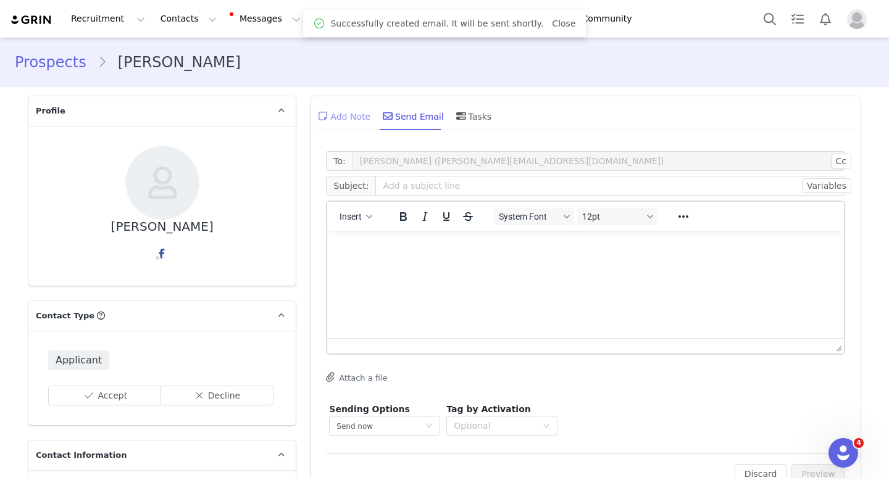
click at [353, 115] on div "Add Note" at bounding box center [343, 116] width 55 height 30
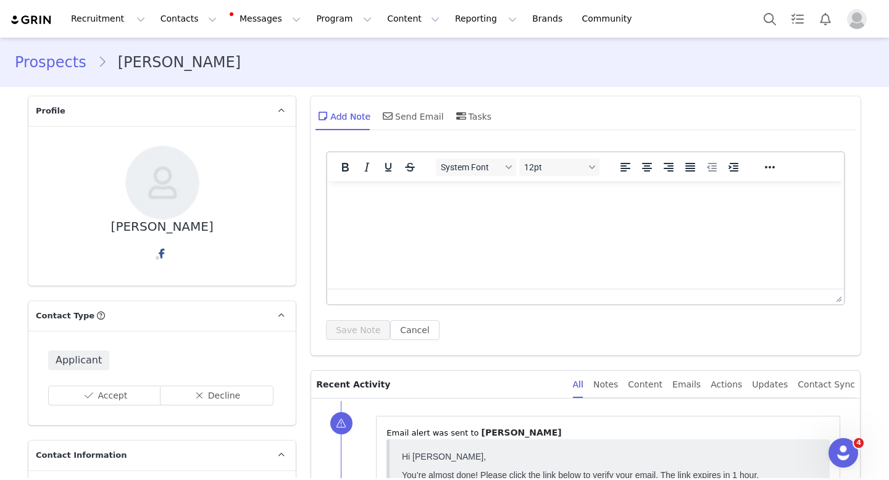
click at [398, 215] on html at bounding box center [585, 198] width 517 height 33
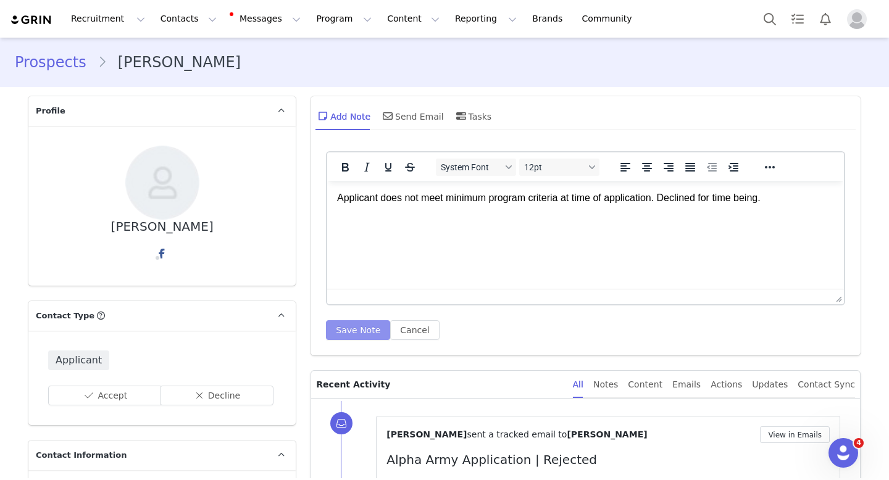
click at [361, 327] on button "Save Note" at bounding box center [358, 331] width 64 height 20
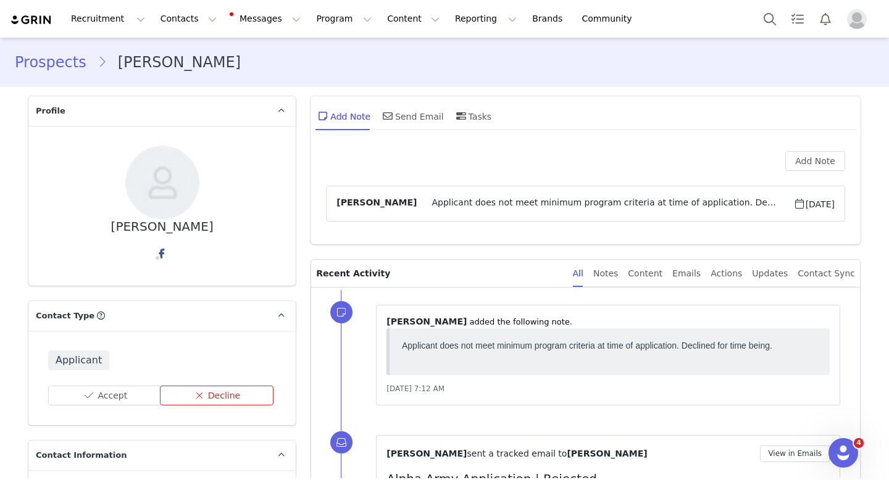
click at [216, 394] on button "Decline" at bounding box center [217, 396] width 114 height 20
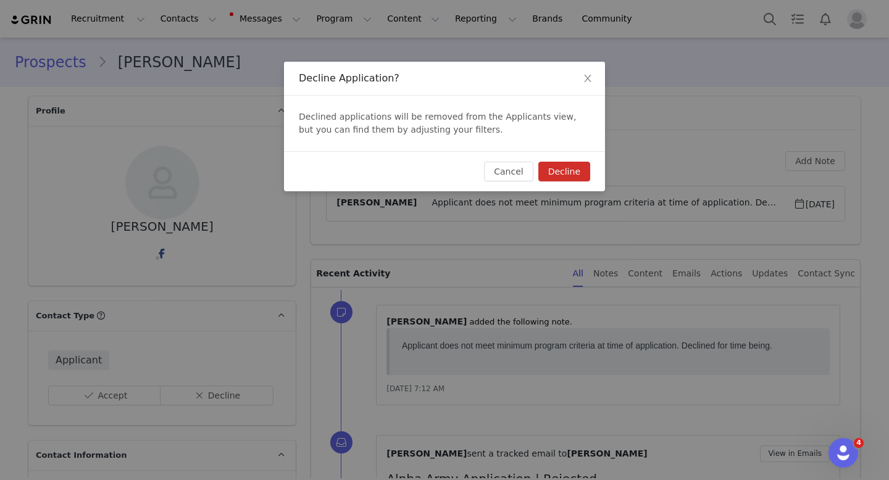
click at [560, 177] on button "Decline" at bounding box center [565, 172] width 52 height 20
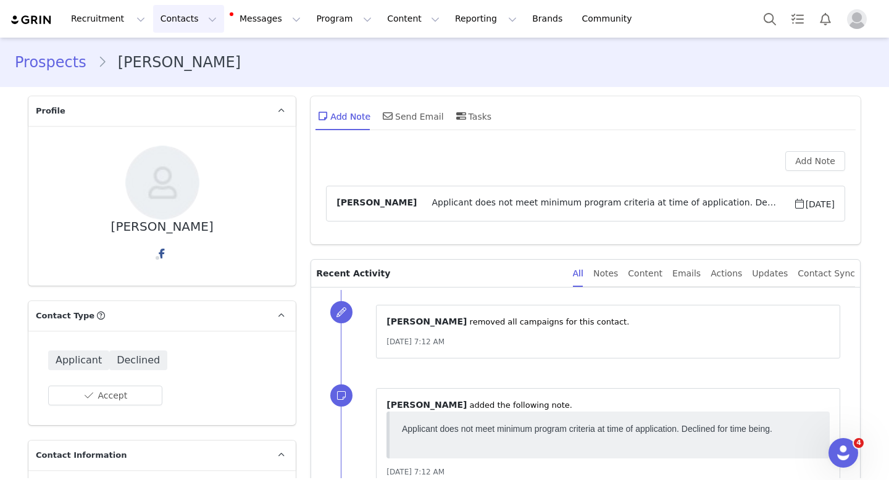
click at [180, 11] on button "Contacts Contacts" at bounding box center [188, 19] width 71 height 28
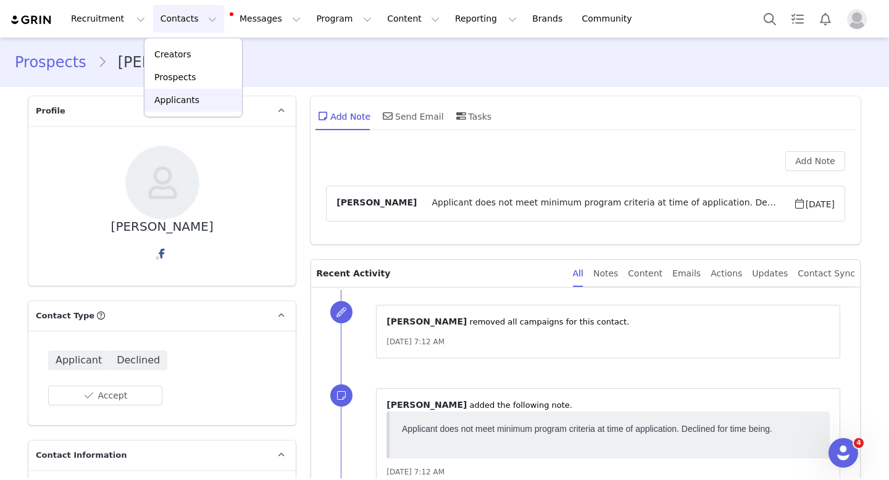
click at [182, 91] on link "Applicants" at bounding box center [194, 100] width 98 height 23
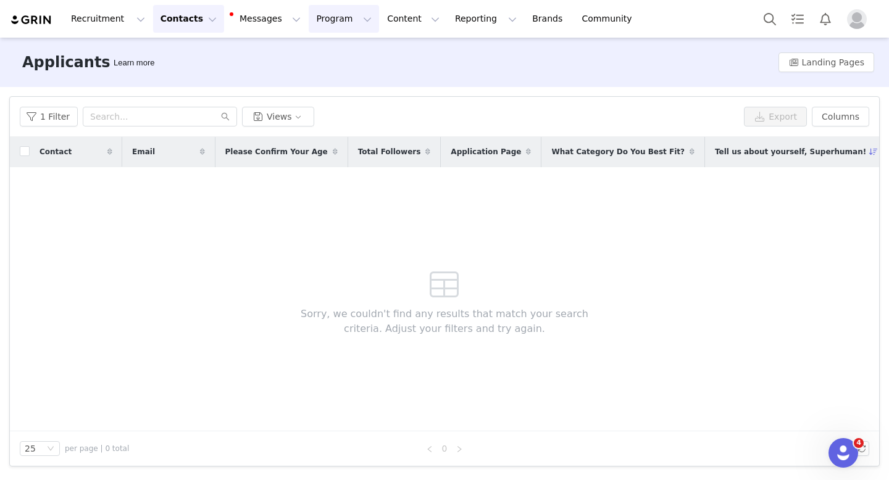
click at [309, 11] on button "Program Program" at bounding box center [344, 19] width 70 height 28
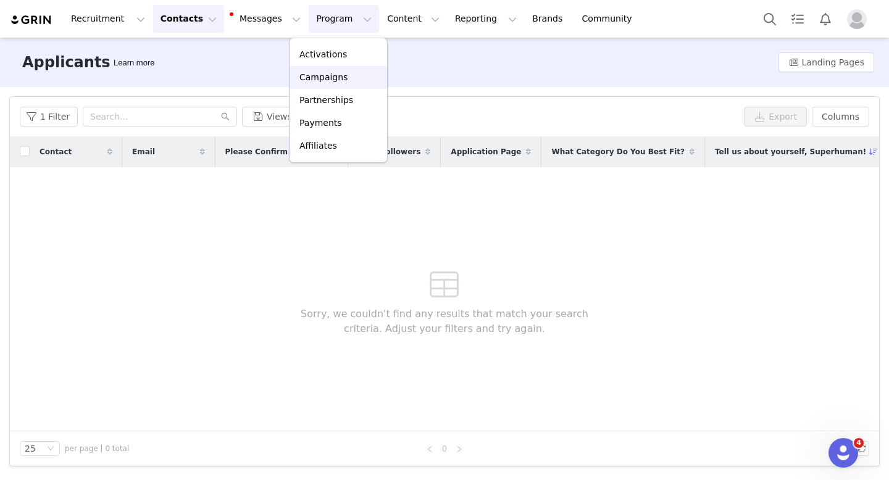
click at [322, 73] on p "Campaigns" at bounding box center [324, 77] width 48 height 13
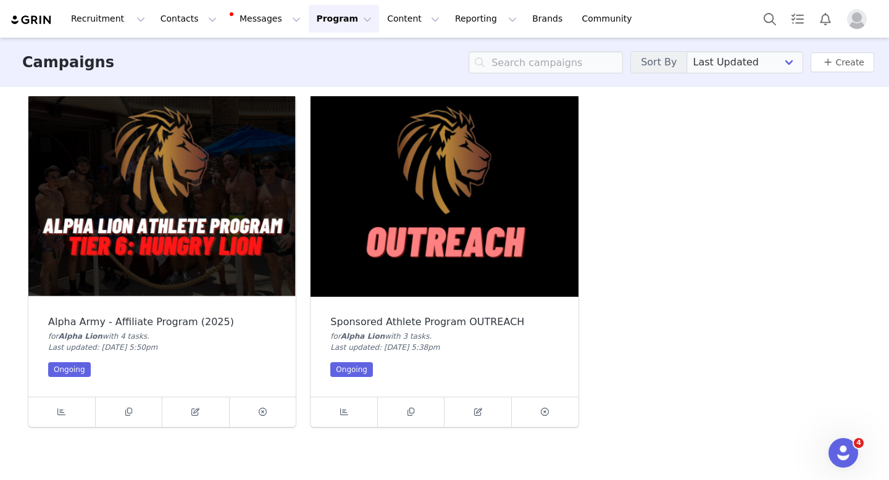
click at [130, 247] on img at bounding box center [161, 196] width 267 height 201
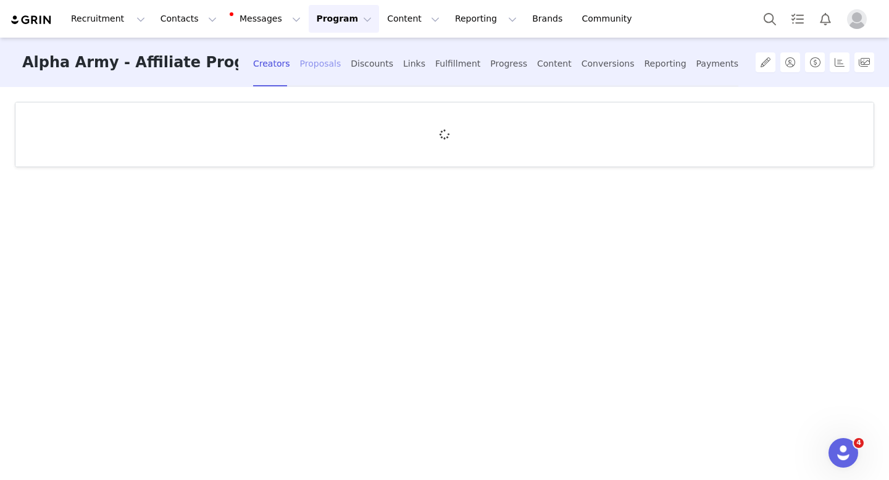
click at [321, 66] on div "Proposals" at bounding box center [320, 64] width 41 height 33
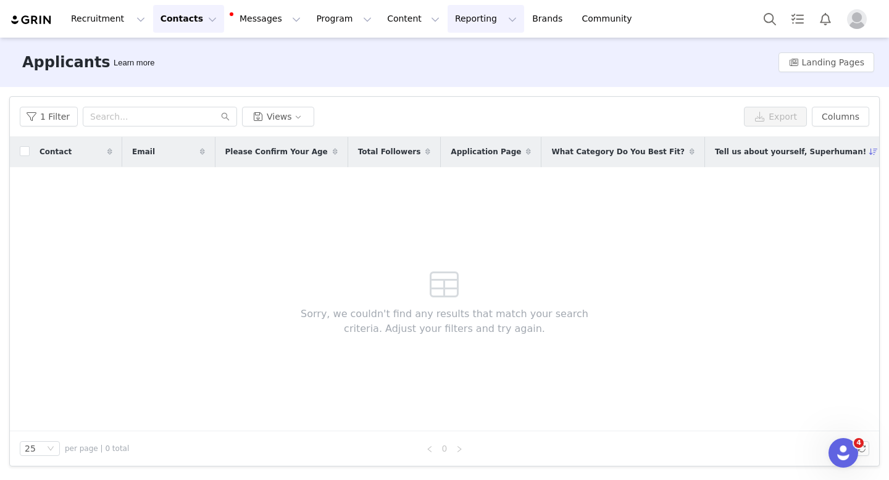
click at [459, 29] on button "Reporting Reporting" at bounding box center [486, 19] width 77 height 28
click at [455, 71] on p "Report Builder" at bounding box center [458, 77] width 62 height 13
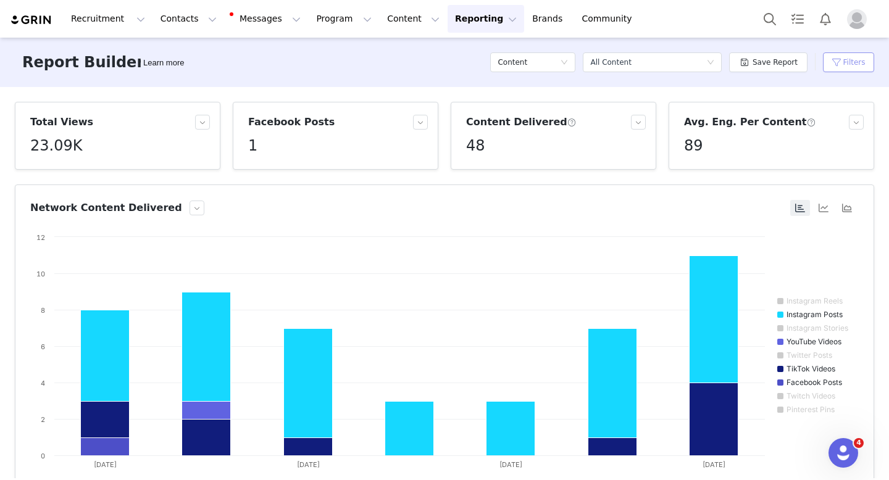
click at [841, 59] on button "Filters" at bounding box center [848, 62] width 51 height 20
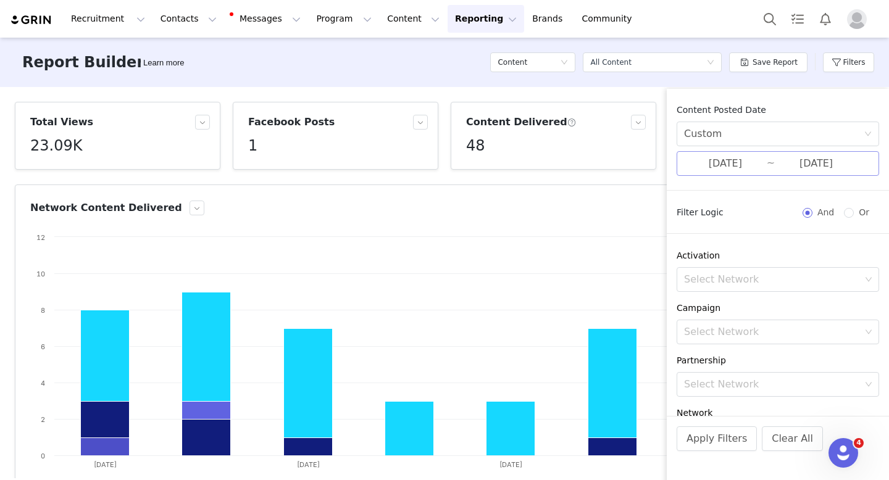
click at [752, 168] on input "[DATE]" at bounding box center [725, 164] width 83 height 16
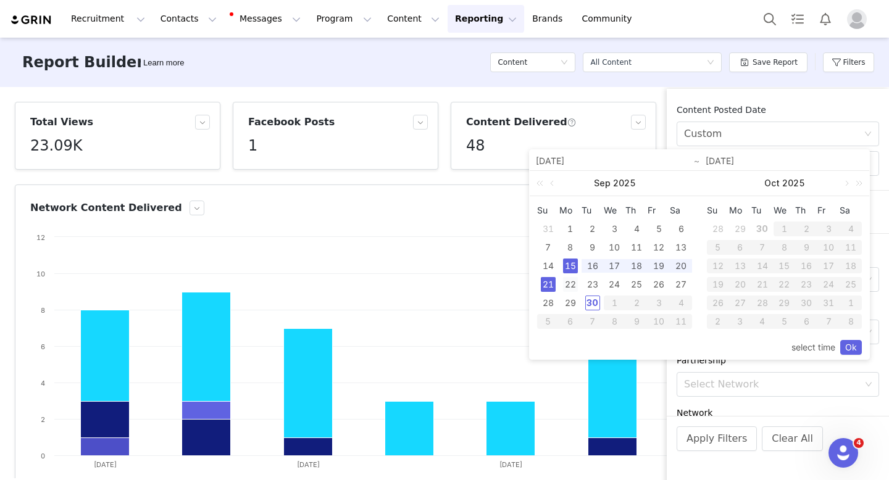
click at [571, 284] on div "22" at bounding box center [570, 284] width 15 height 15
click at [551, 302] on div "28" at bounding box center [548, 303] width 15 height 15
type input "[DATE]"
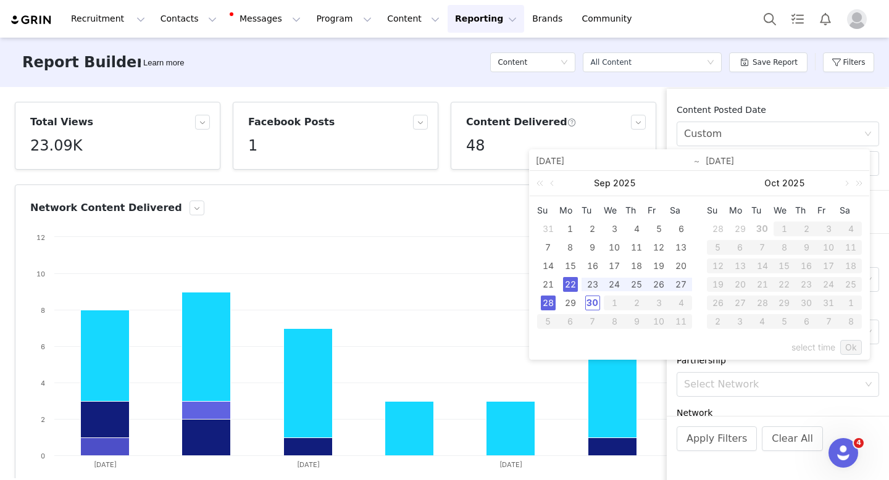
type input "[DATE]"
click at [851, 348] on link "Ok" at bounding box center [852, 347] width 22 height 15
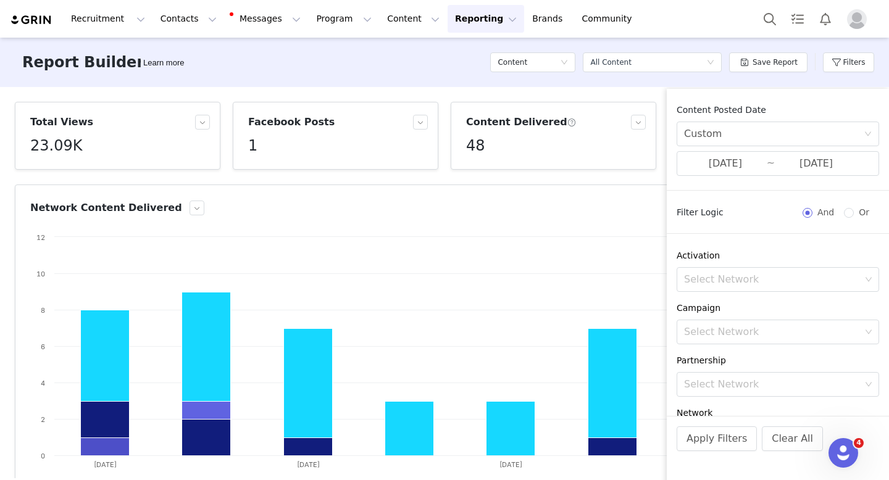
scroll to position [136, 0]
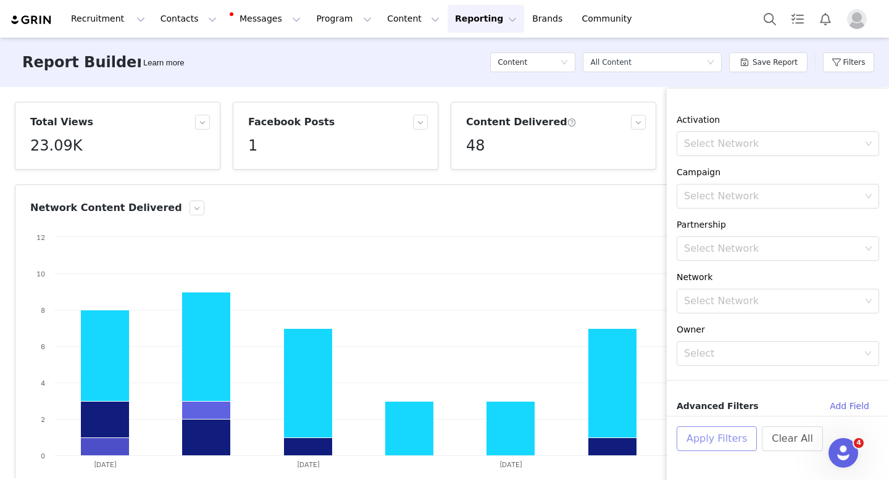
click at [709, 437] on button "Apply Filters" at bounding box center [717, 439] width 80 height 25
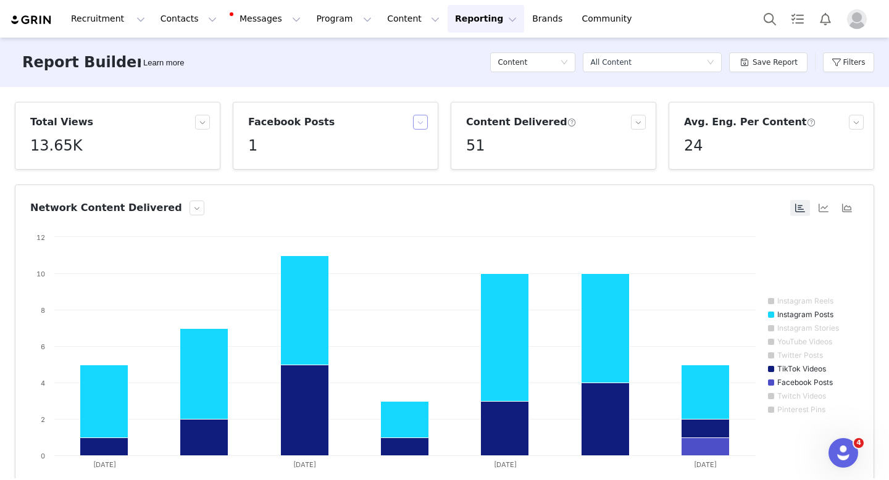
click at [417, 116] on button "button" at bounding box center [420, 122] width 15 height 15
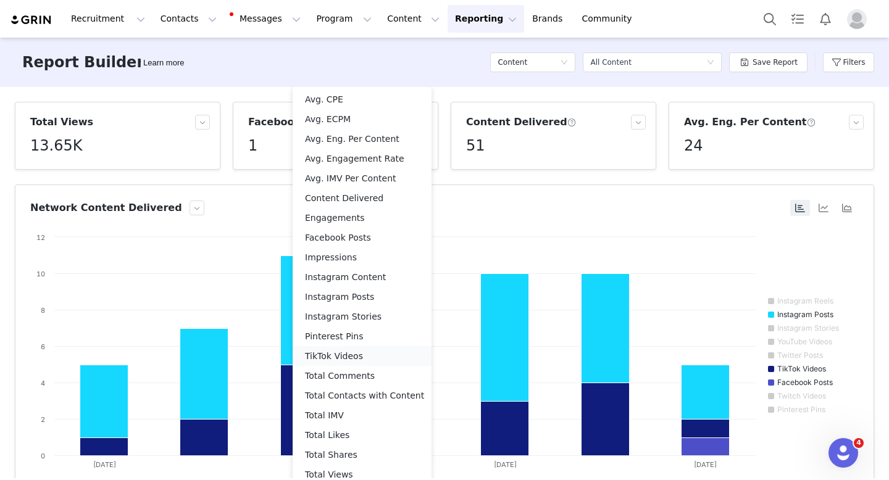
click at [333, 359] on li "TikTok Videos" at bounding box center [362, 356] width 139 height 20
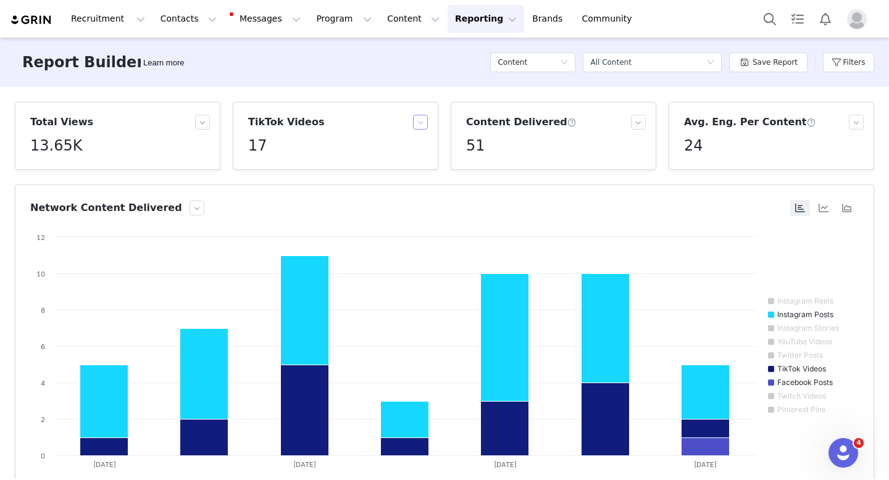
click at [417, 122] on button "button" at bounding box center [420, 122] width 15 height 15
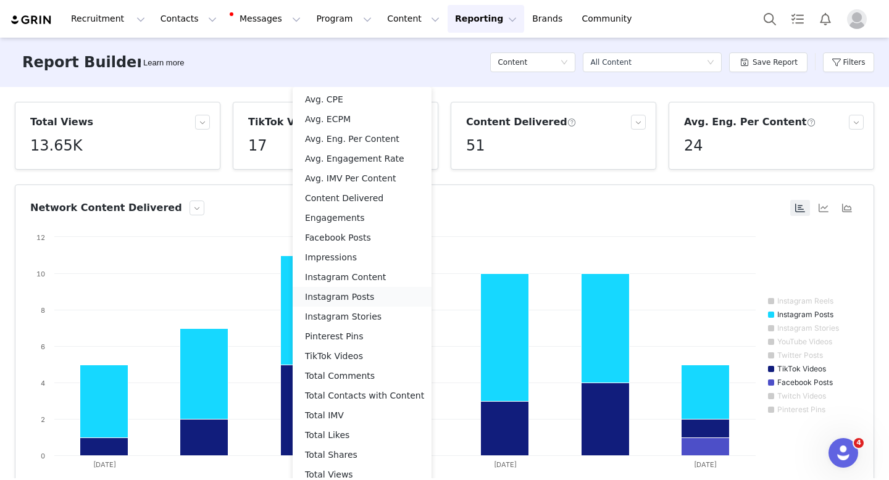
click at [348, 304] on li "Instagram Posts" at bounding box center [362, 297] width 139 height 20
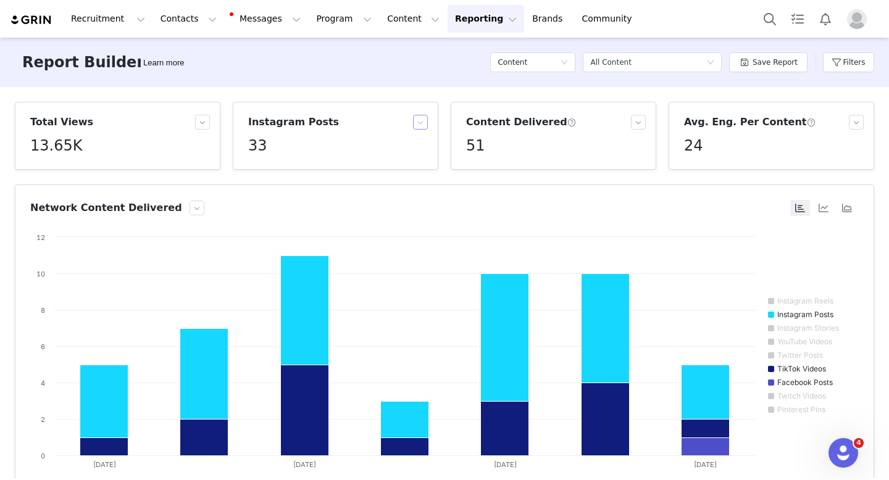
click at [416, 122] on button "button" at bounding box center [420, 122] width 15 height 15
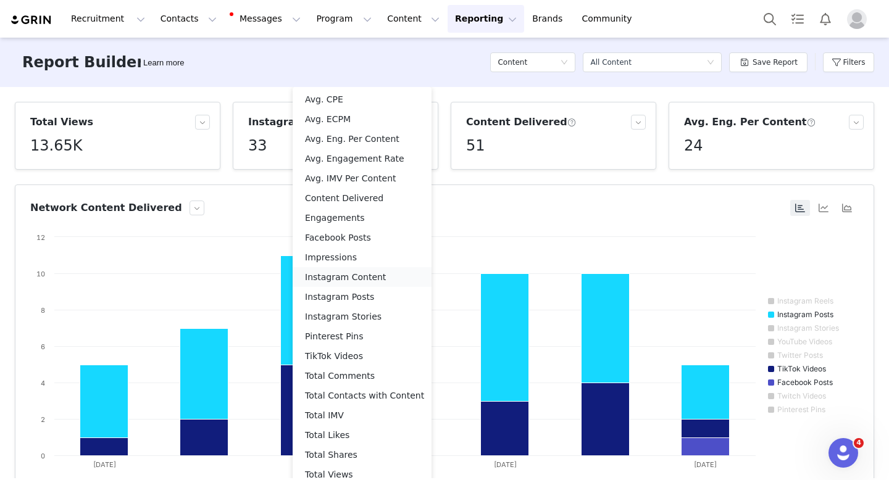
click at [353, 274] on li "Instagram Content" at bounding box center [362, 277] width 139 height 20
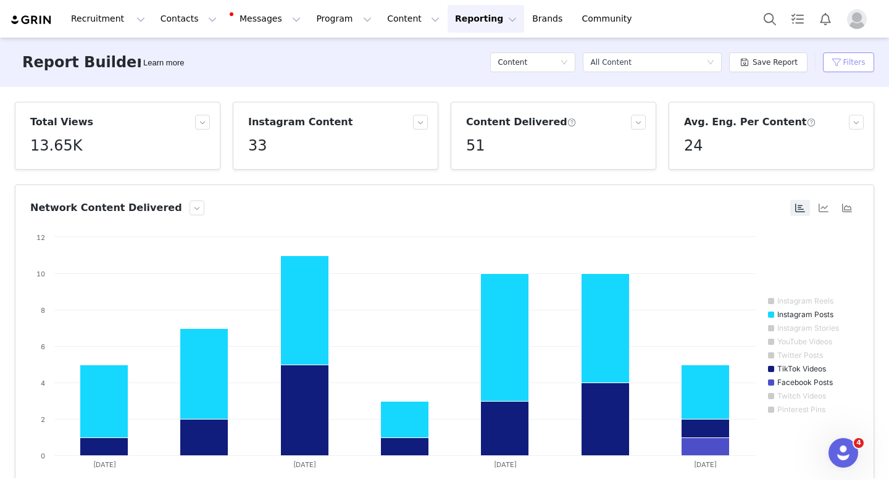
click at [837, 60] on button "Filters" at bounding box center [848, 62] width 51 height 20
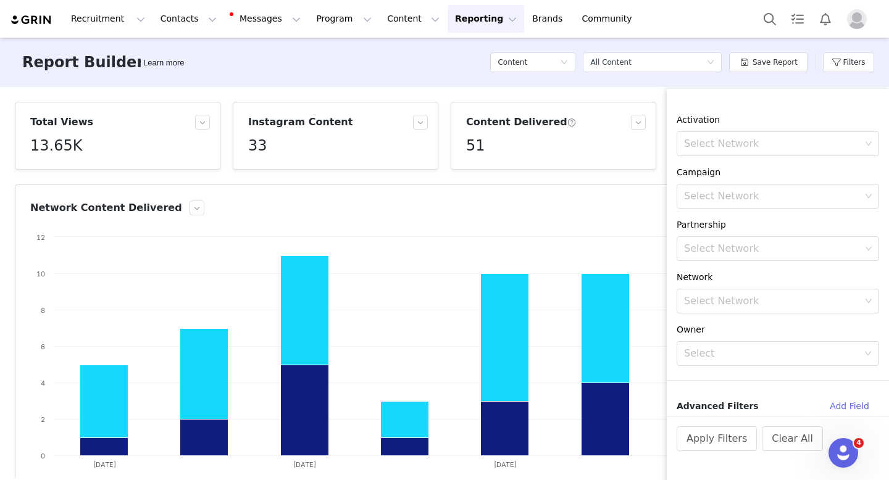
click at [494, 86] on div "Report Builder Learn more Content Select a report All Content Save Report Filte…" at bounding box center [444, 62] width 889 height 49
click at [539, 63] on div "Content" at bounding box center [529, 62] width 62 height 19
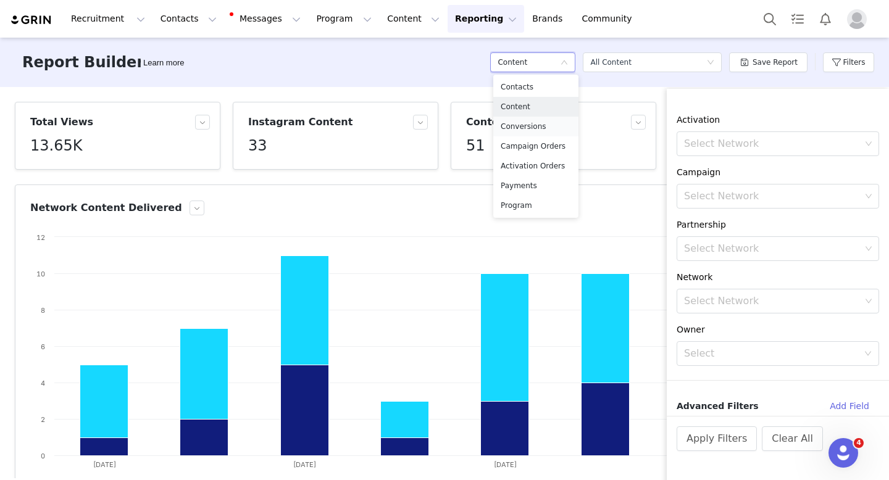
click at [518, 131] on h5 "Conversions" at bounding box center [536, 127] width 70 height 14
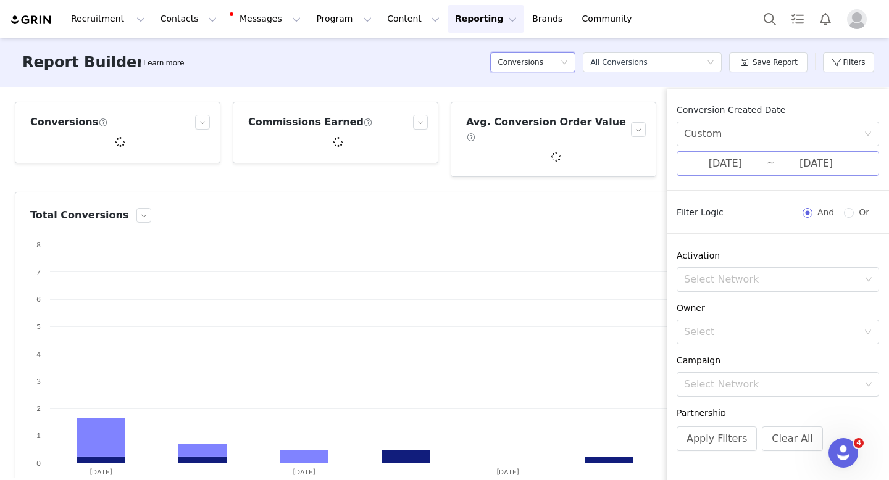
click at [758, 158] on input "[DATE]" at bounding box center [725, 164] width 83 height 16
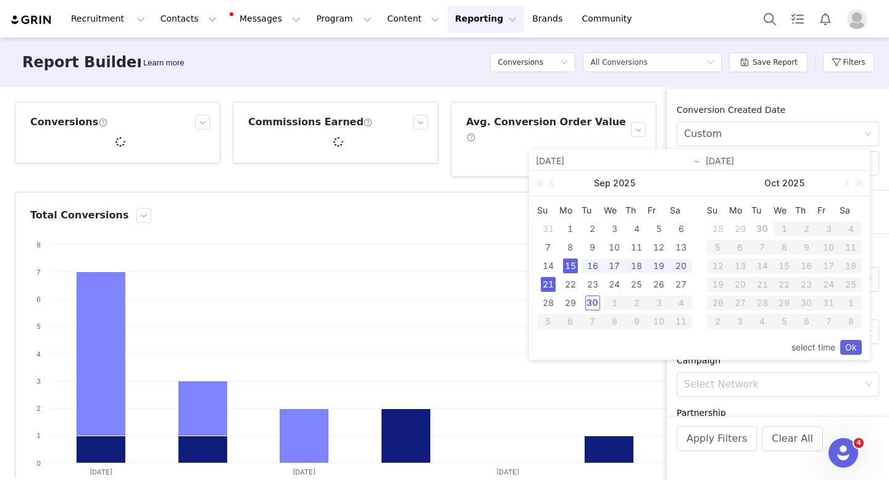
click at [570, 284] on div "22" at bounding box center [570, 284] width 15 height 15
click at [549, 306] on div "28" at bounding box center [548, 303] width 15 height 15
type input "[DATE]"
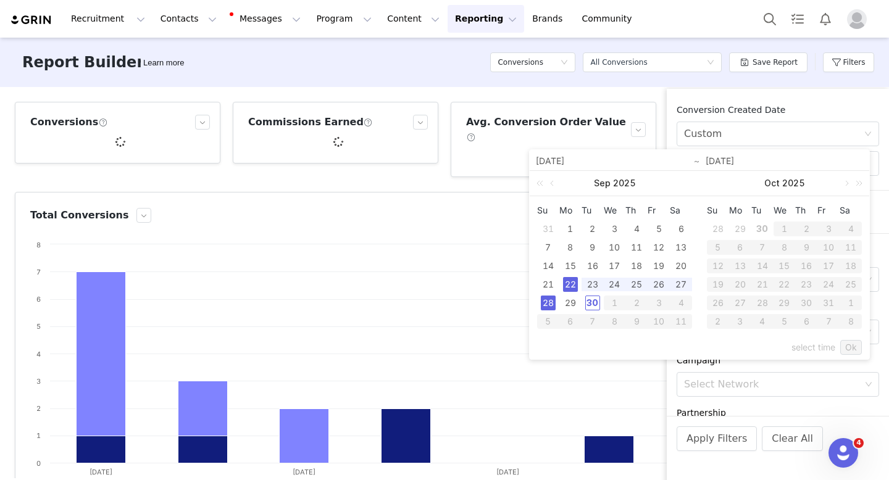
type input "[DATE]"
click at [844, 350] on link "Ok" at bounding box center [852, 347] width 22 height 15
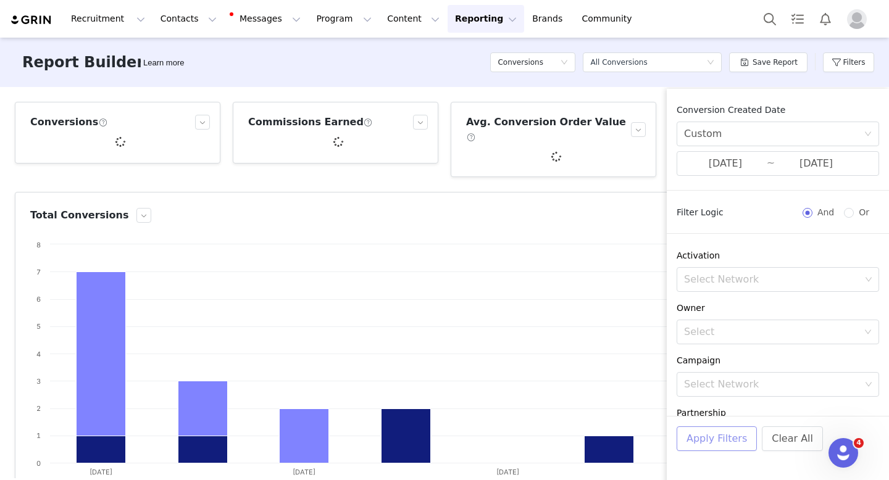
click at [726, 440] on button "Apply Filters" at bounding box center [717, 439] width 80 height 25
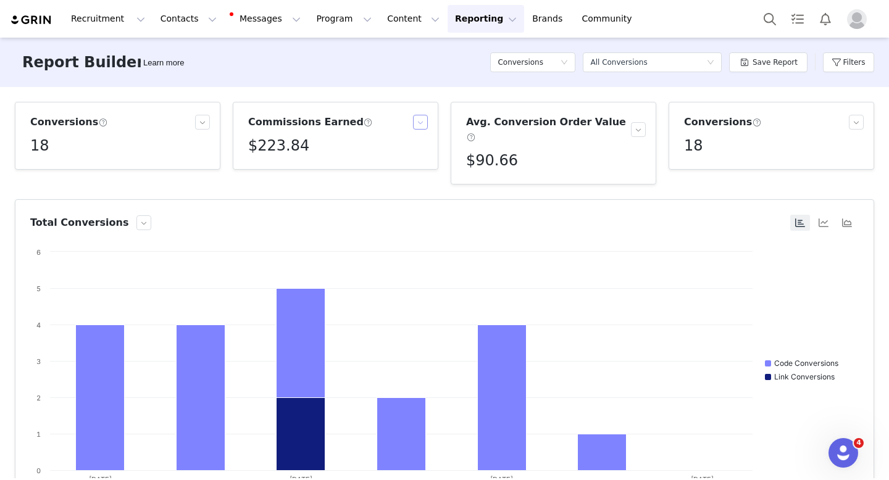
click at [421, 117] on button "button" at bounding box center [420, 122] width 15 height 15
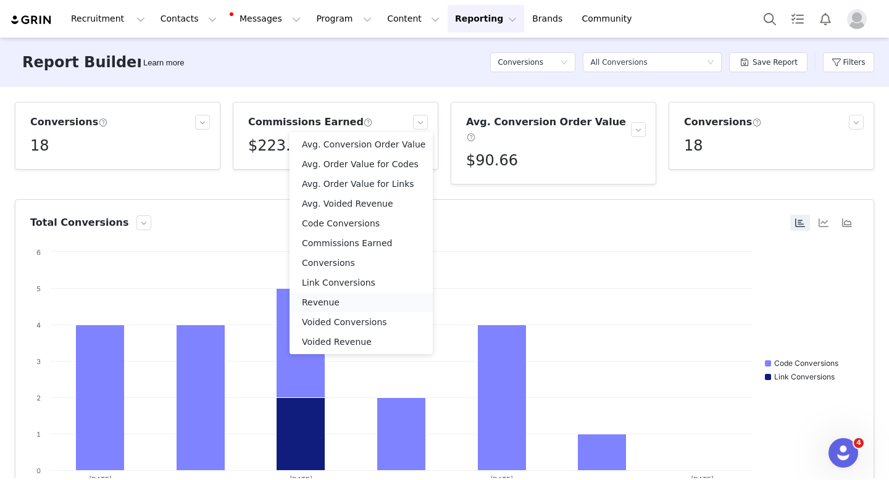
click at [340, 307] on li "Revenue" at bounding box center [361, 303] width 143 height 20
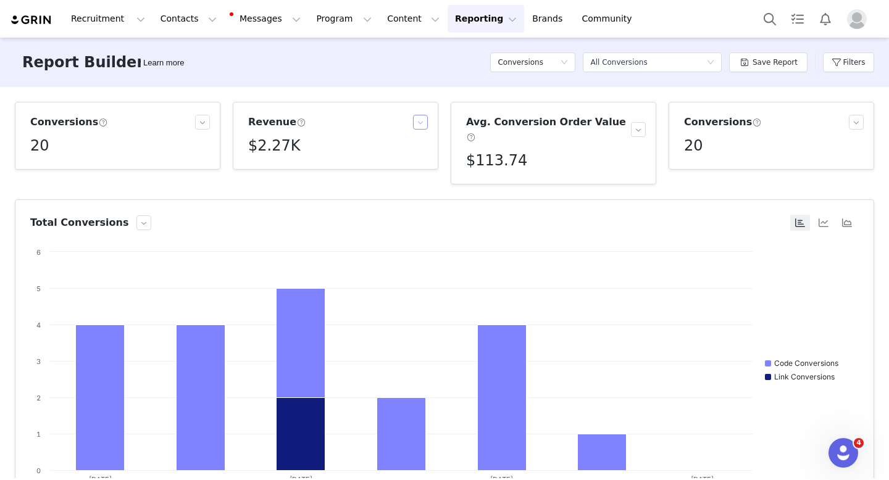
click at [413, 115] on button "button" at bounding box center [420, 122] width 15 height 15
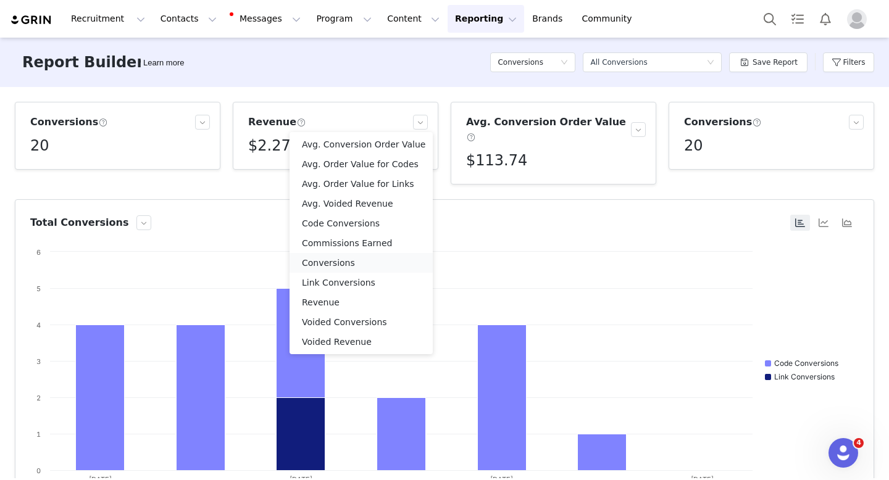
click at [350, 262] on li "Conversions" at bounding box center [361, 263] width 143 height 20
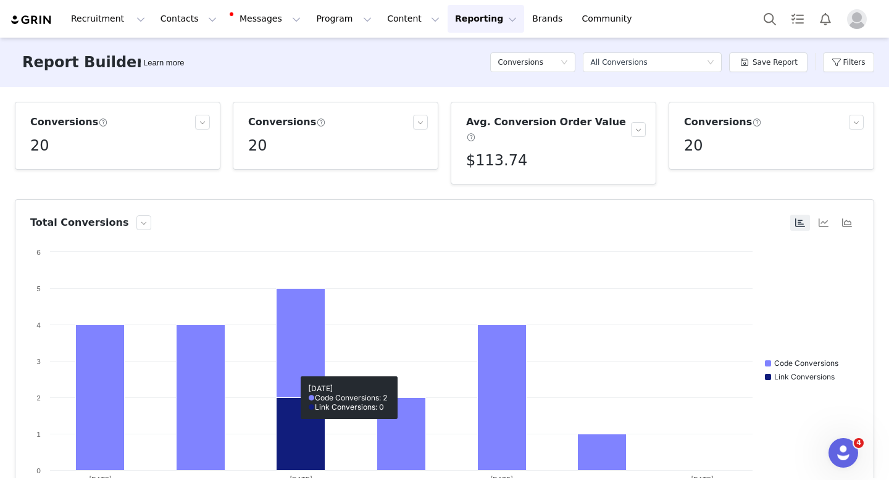
click at [415, 130] on div "Conversions 20" at bounding box center [335, 136] width 185 height 42
click at [415, 127] on button "button" at bounding box center [420, 122] width 15 height 15
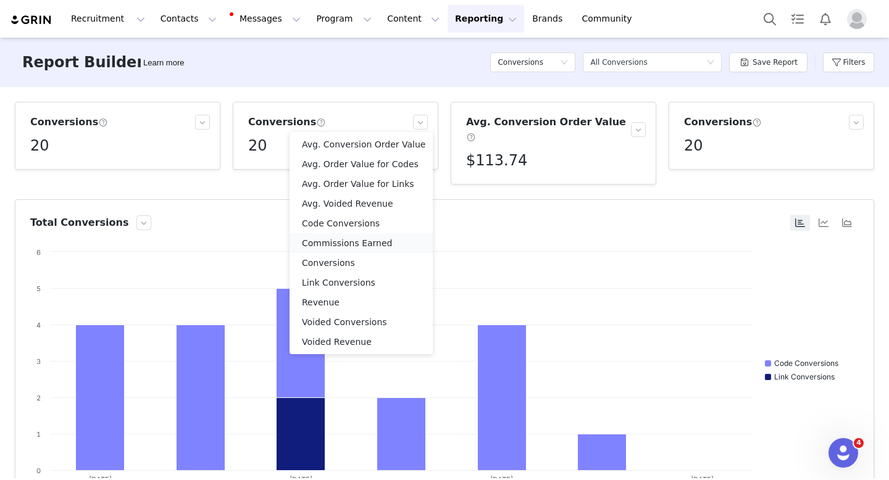
click at [348, 237] on li "Commissions Earned" at bounding box center [361, 243] width 143 height 20
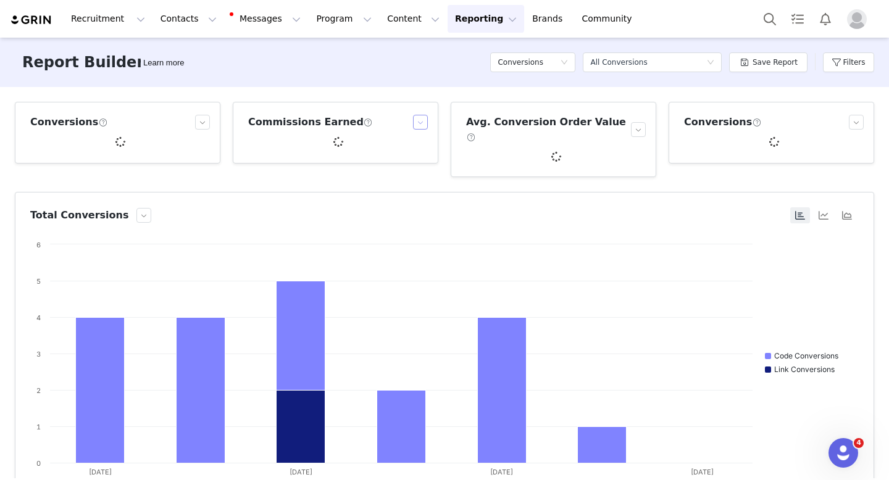
click at [413, 124] on button "button" at bounding box center [420, 122] width 15 height 15
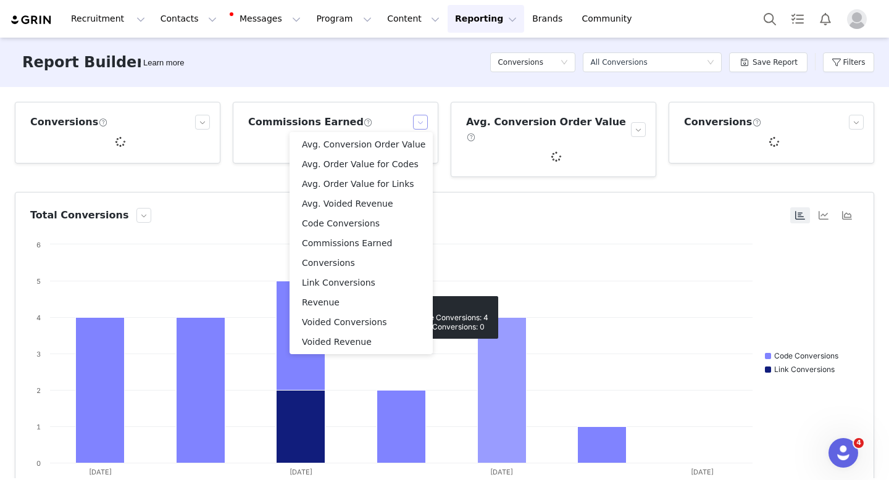
click at [498, 246] on rect at bounding box center [440, 361] width 820 height 247
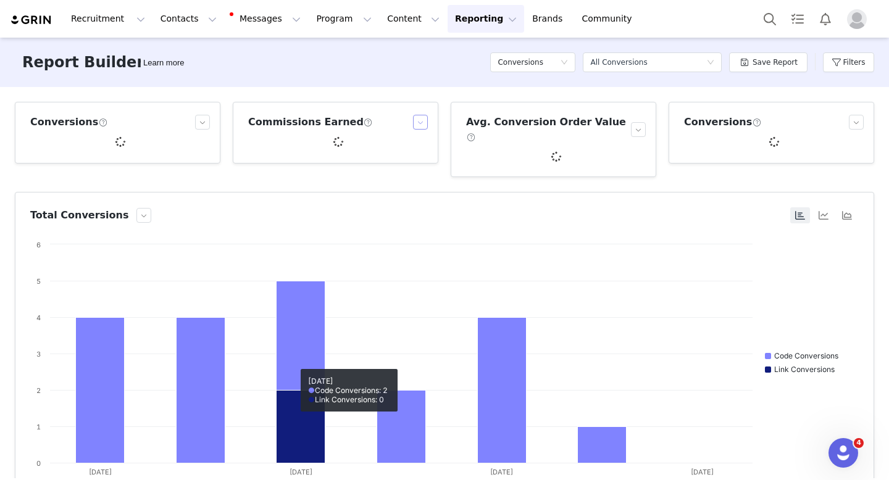
click at [413, 127] on button "button" at bounding box center [420, 122] width 15 height 15
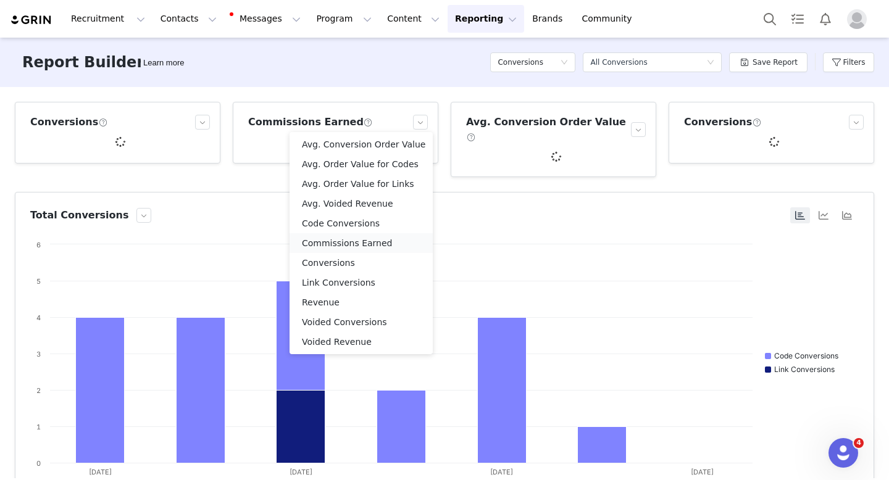
click at [364, 249] on li "Commissions Earned" at bounding box center [361, 243] width 143 height 20
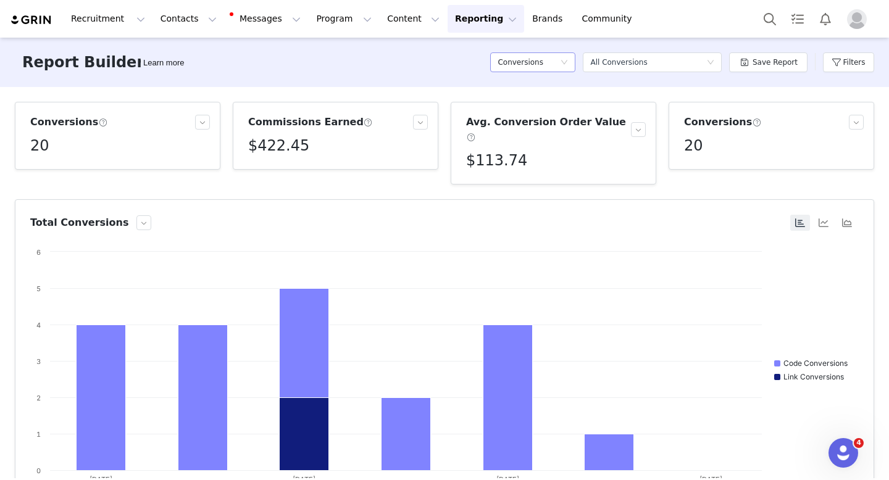
click at [548, 60] on div "Conversions" at bounding box center [529, 62] width 62 height 19
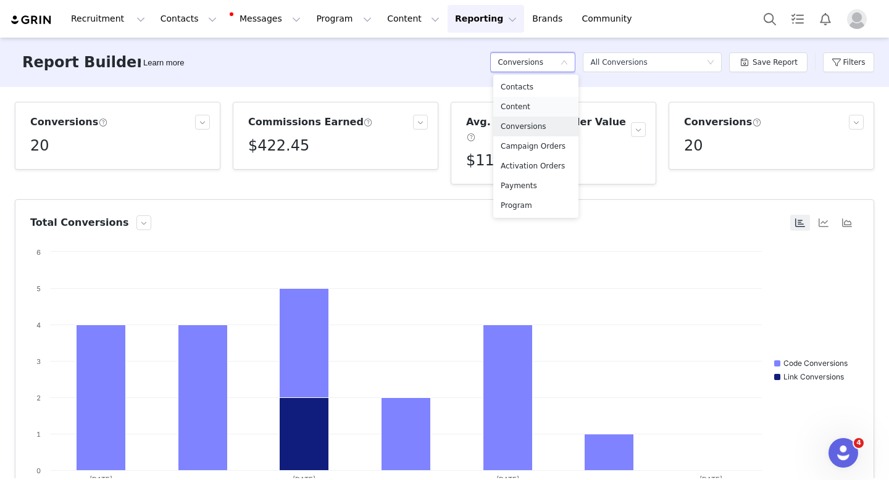
click at [538, 108] on h5 "Content" at bounding box center [536, 107] width 70 height 14
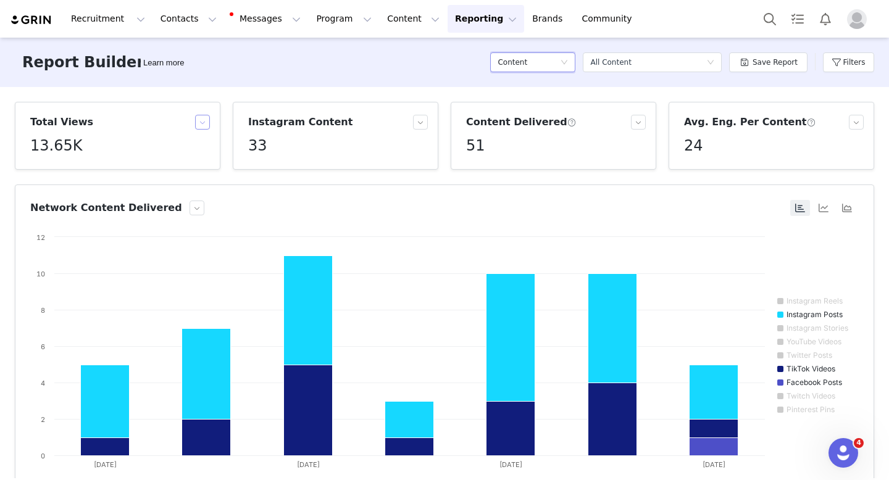
click at [196, 120] on button "button" at bounding box center [202, 122] width 15 height 15
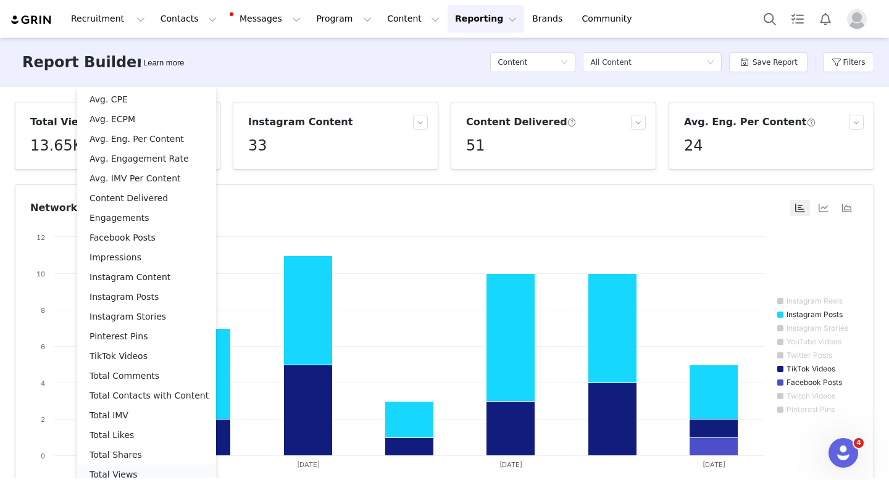
click at [127, 475] on li "Total Views" at bounding box center [146, 475] width 139 height 20
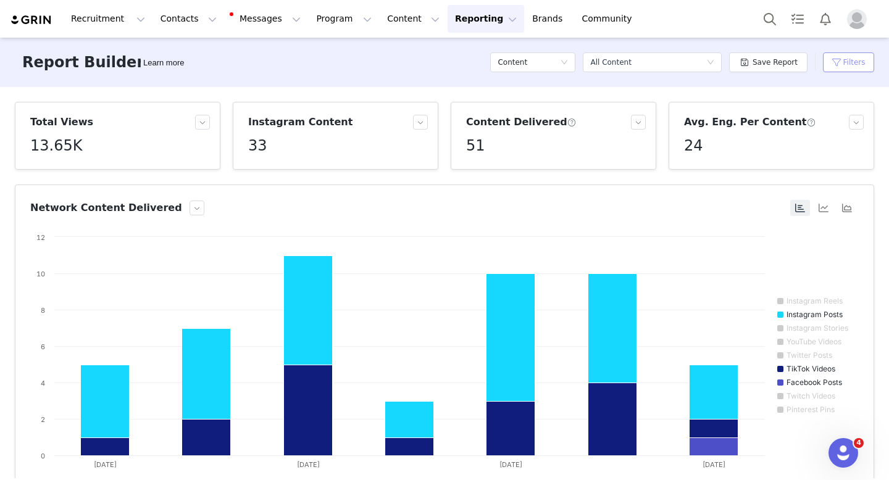
click at [834, 64] on button "Filters" at bounding box center [848, 62] width 51 height 20
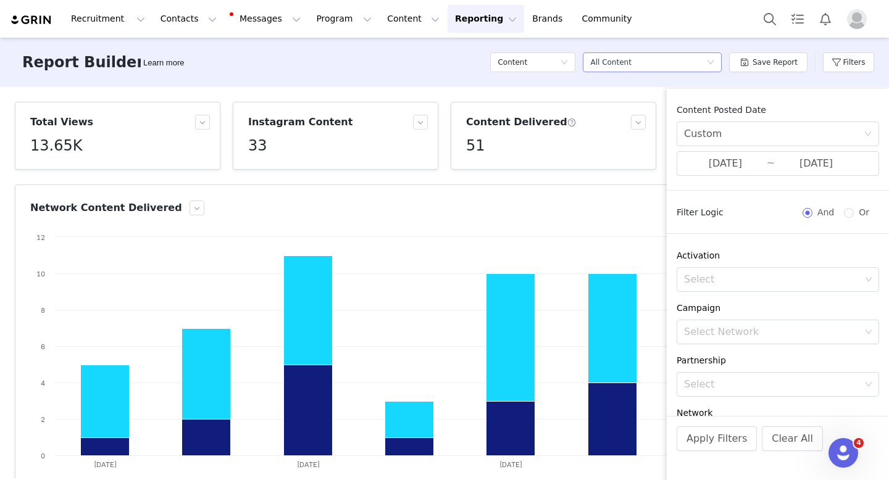
click at [657, 62] on div "Select a report All Content" at bounding box center [648, 62] width 116 height 19
click at [538, 56] on div "Content" at bounding box center [529, 62] width 62 height 19
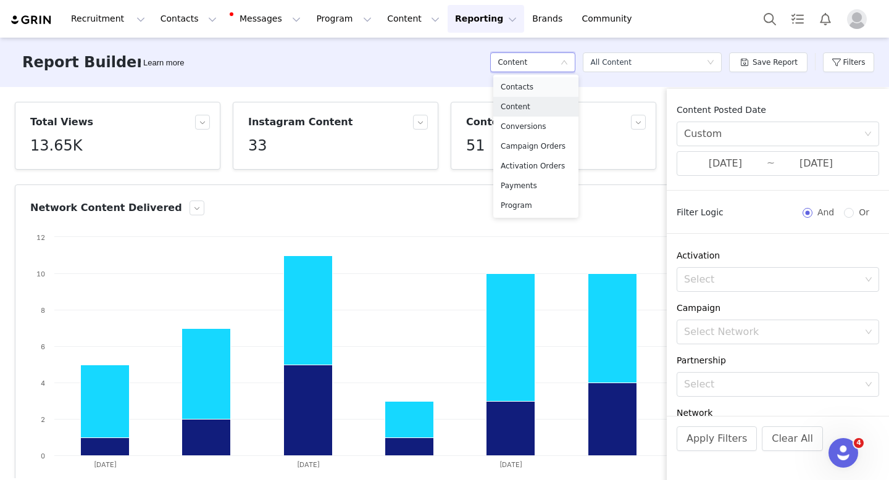
click at [532, 88] on h5 "Contacts" at bounding box center [536, 87] width 70 height 14
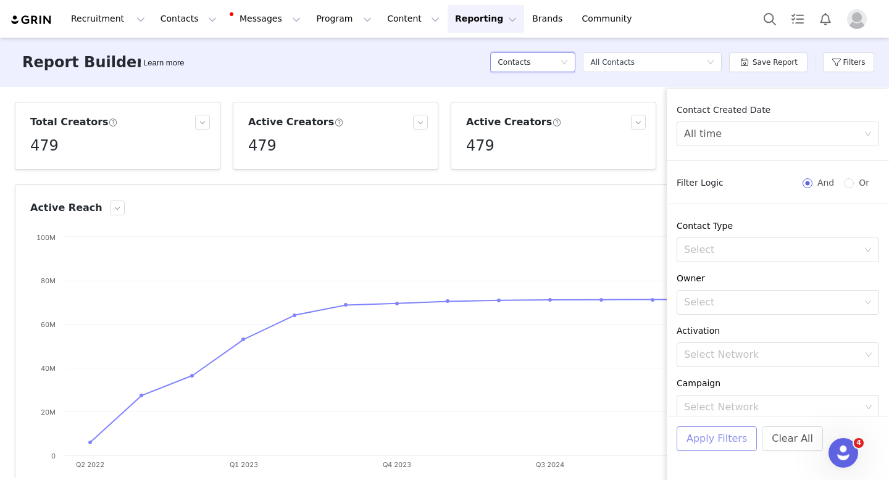
click at [727, 446] on button "Apply Filters" at bounding box center [717, 439] width 80 height 25
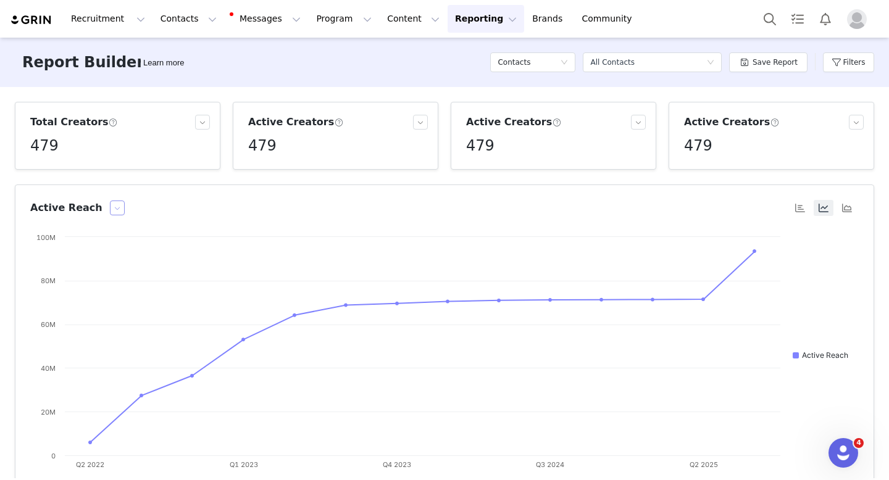
click at [110, 212] on button "button" at bounding box center [117, 208] width 15 height 15
click at [81, 253] on li "Contacts Added" at bounding box center [71, 250] width 98 height 20
